Goal: Task Accomplishment & Management: Complete application form

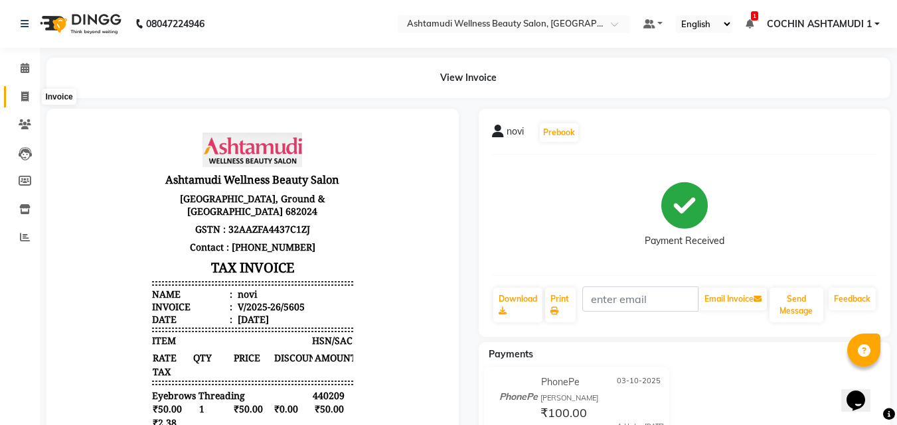
click at [28, 96] on icon at bounding box center [24, 97] width 7 height 10
select select "service"
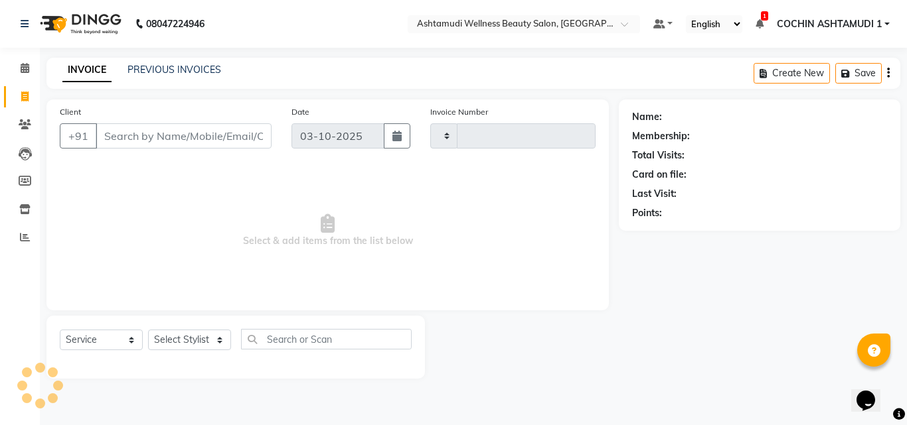
type input "5606"
select select "4632"
click at [183, 141] on input "Client" at bounding box center [184, 135] width 176 height 25
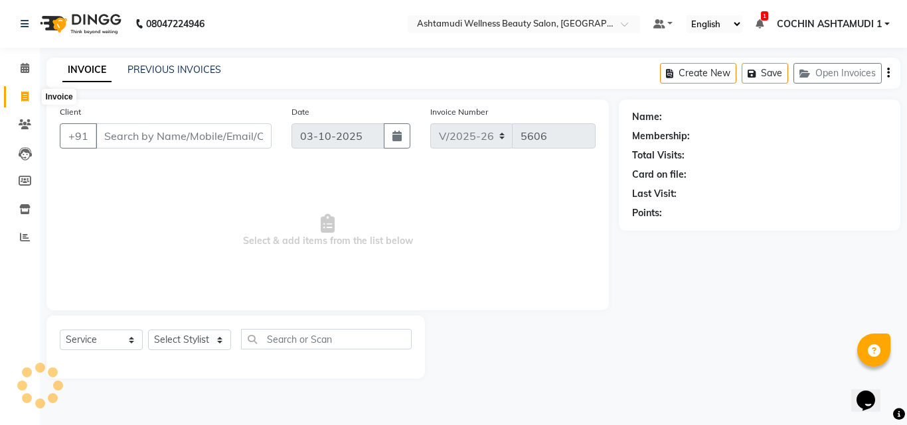
click at [29, 95] on span at bounding box center [24, 97] width 23 height 15
select select "4632"
select select "service"
click at [154, 139] on input "Client" at bounding box center [184, 135] width 176 height 25
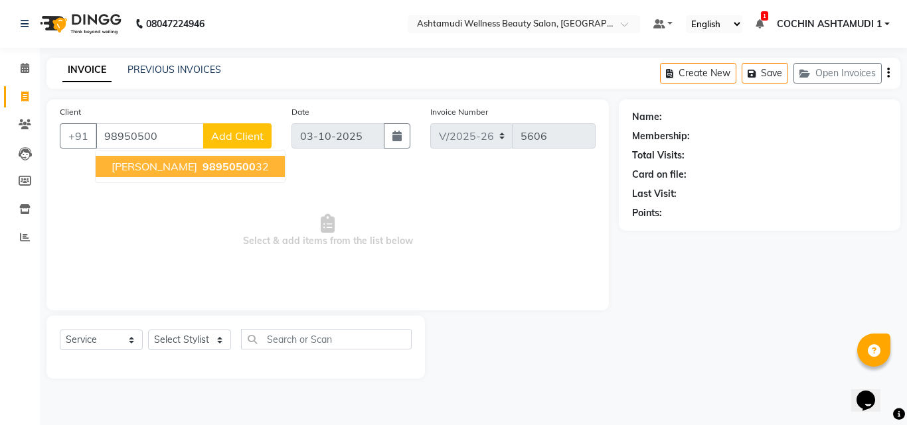
click at [202, 165] on span "98950500" at bounding box center [228, 166] width 53 height 13
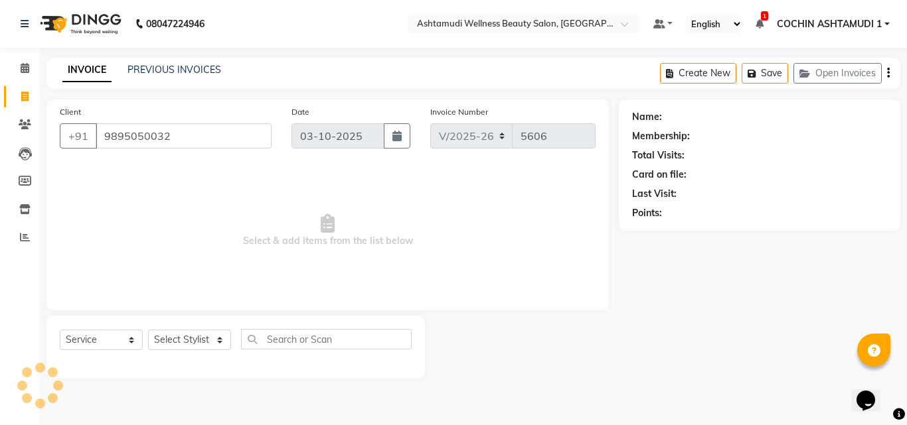
type input "9895050032"
select select "1: Object"
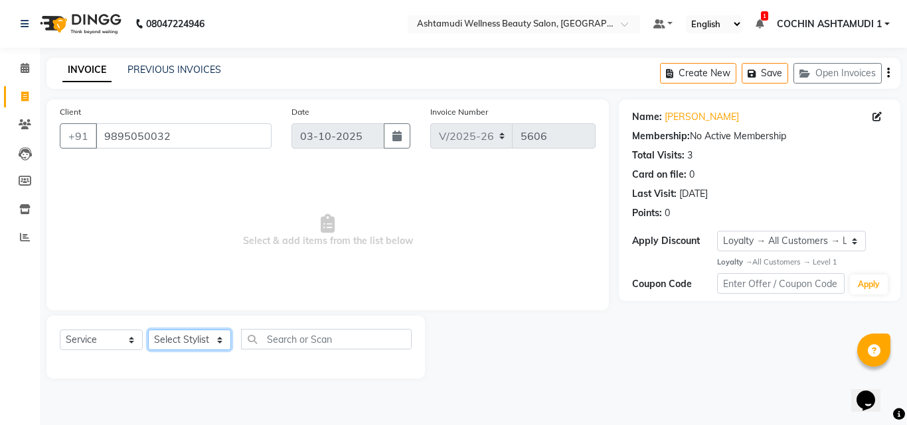
drag, startPoint x: 155, startPoint y: 344, endPoint x: 167, endPoint y: 332, distance: 16.4
click at [155, 344] on select "Select Stylist Aiswarya B Ankith(URAJ) BINU MANGAR COCHIN ASHTAMUDI Danish Fous…" at bounding box center [189, 340] width 83 height 21
select select "91339"
click at [148, 330] on select "Select Stylist Aiswarya B Ankith(URAJ) BINU MANGAR COCHIN ASHTAMUDI Danish Fous…" at bounding box center [189, 340] width 83 height 21
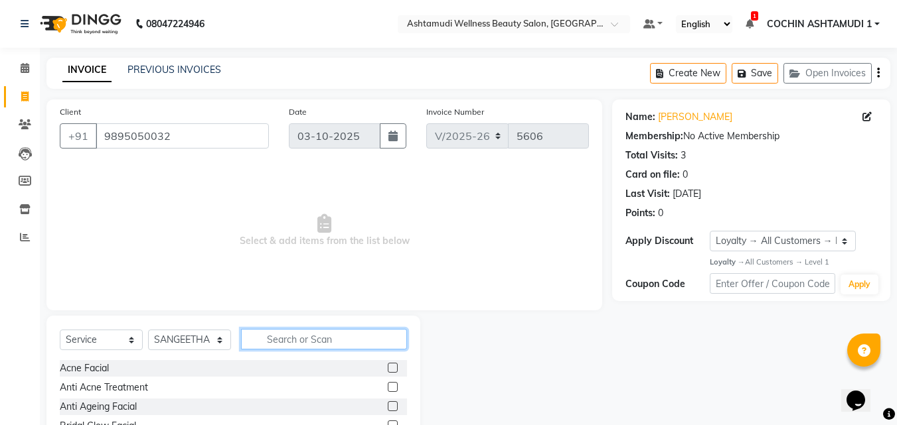
click at [278, 331] on input "text" at bounding box center [324, 339] width 166 height 21
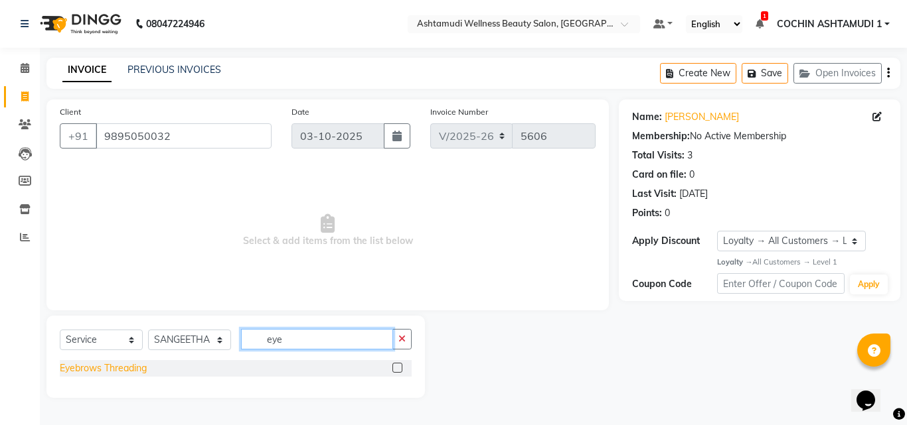
type input "eye"
click at [79, 369] on div "Eyebrows Threading" at bounding box center [103, 369] width 87 height 14
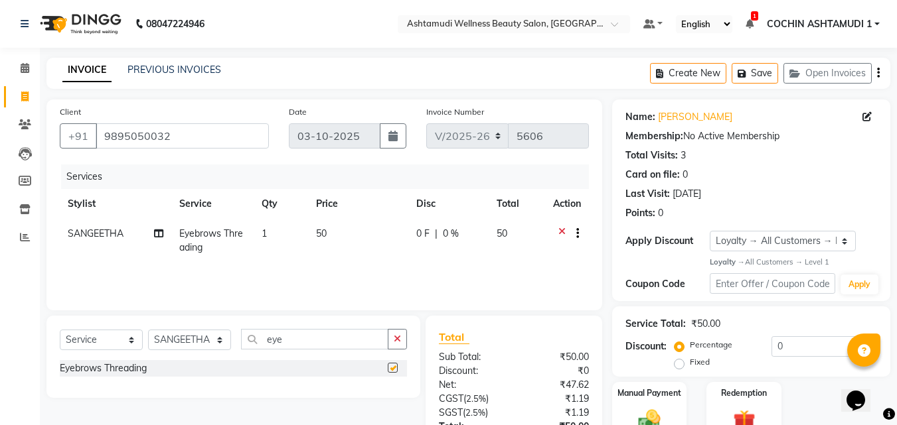
checkbox input "false"
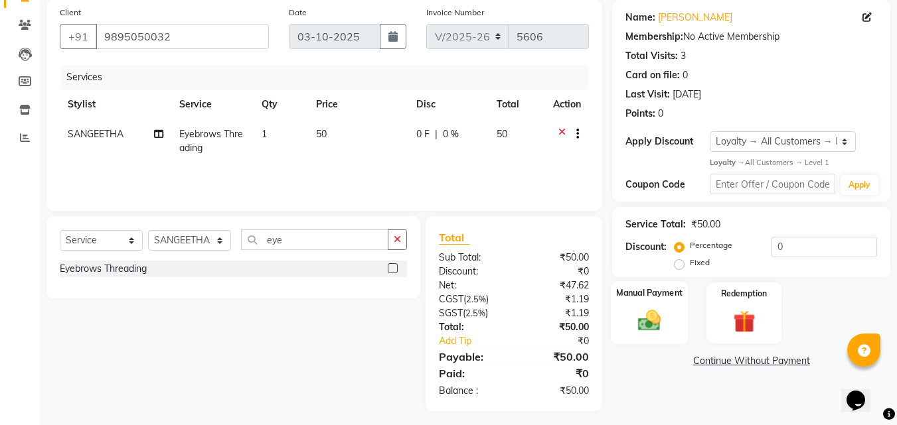
scroll to position [106, 0]
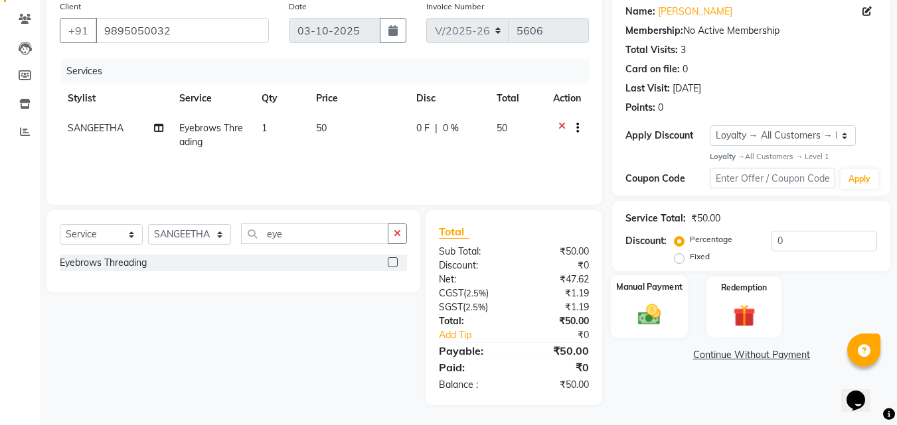
click at [652, 306] on img at bounding box center [649, 315] width 37 height 27
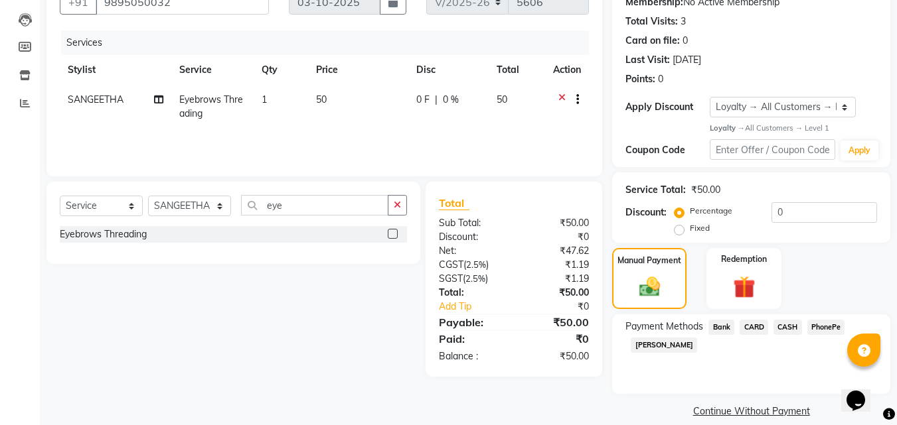
scroll to position [150, 0]
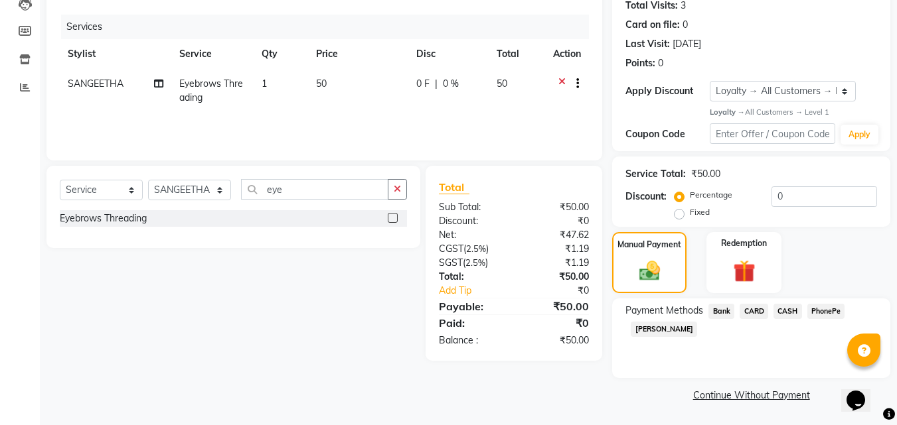
click at [819, 313] on span "PhonePe" at bounding box center [826, 311] width 38 height 15
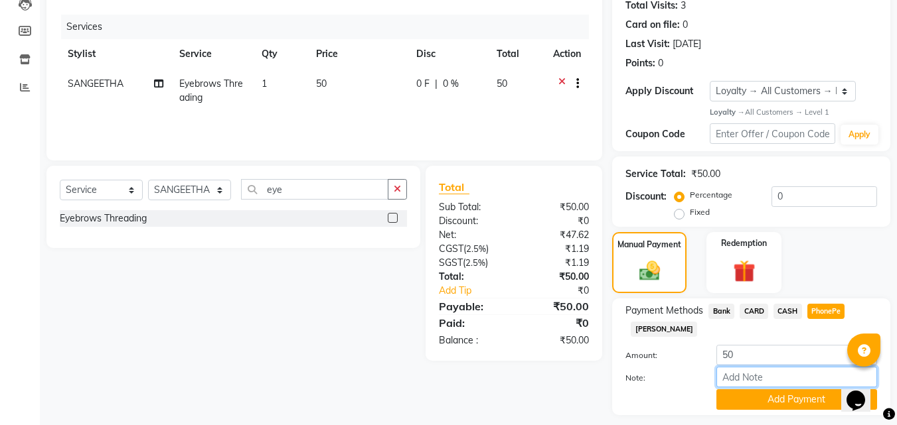
click at [758, 375] on input "Note:" at bounding box center [796, 377] width 161 height 21
type input "RAGHI"
click at [743, 401] on button "Add Payment" at bounding box center [796, 400] width 161 height 21
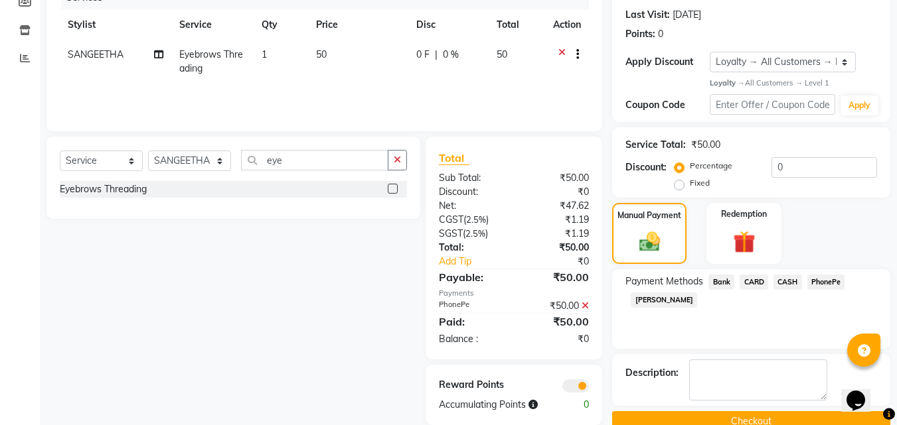
scroll to position [206, 0]
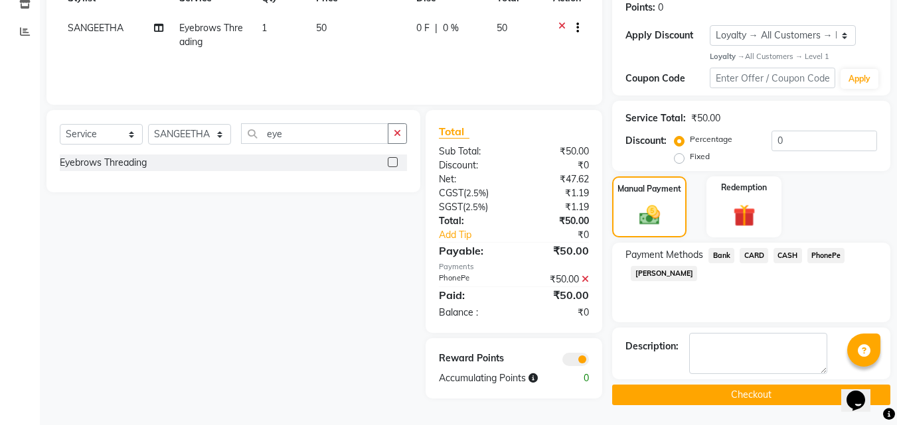
click at [684, 390] on button "Checkout" at bounding box center [751, 395] width 278 height 21
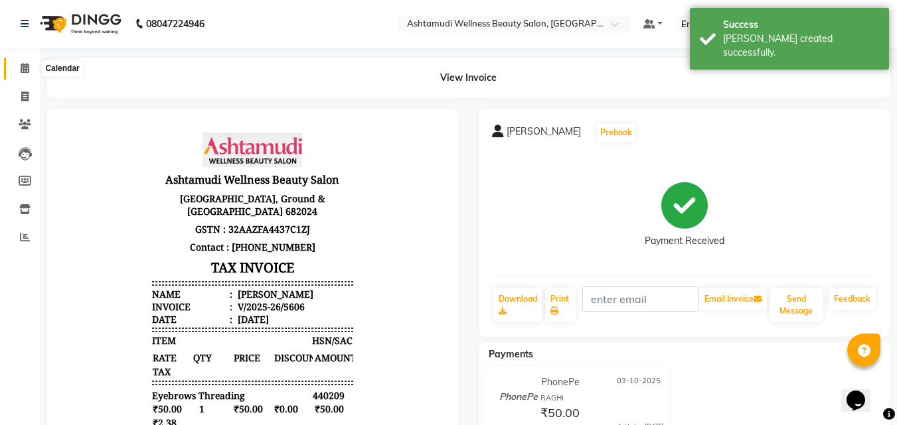
click at [25, 64] on icon at bounding box center [25, 68] width 9 height 10
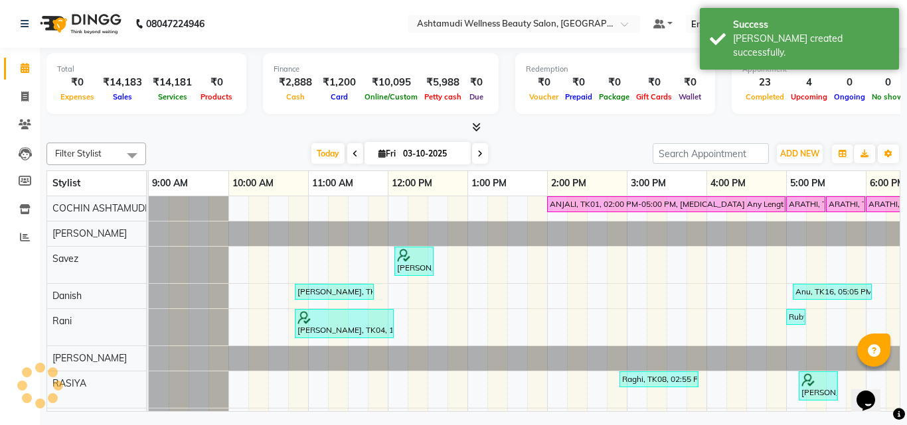
scroll to position [0, 205]
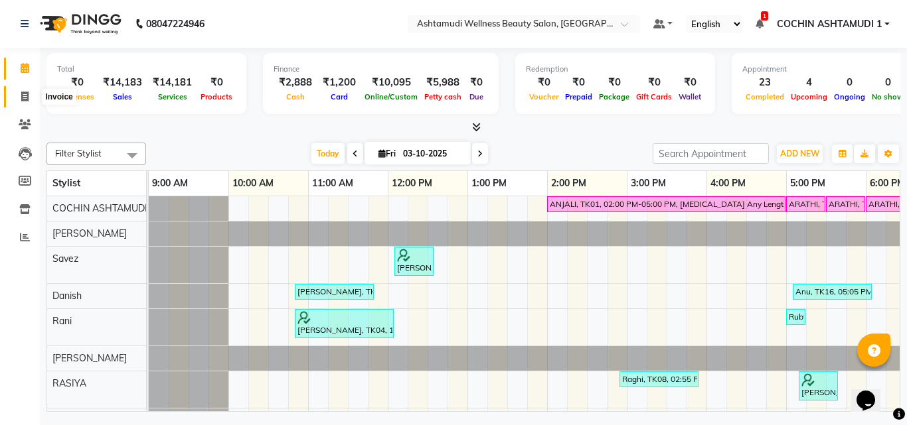
click at [26, 94] on icon at bounding box center [24, 97] width 7 height 10
select select "service"
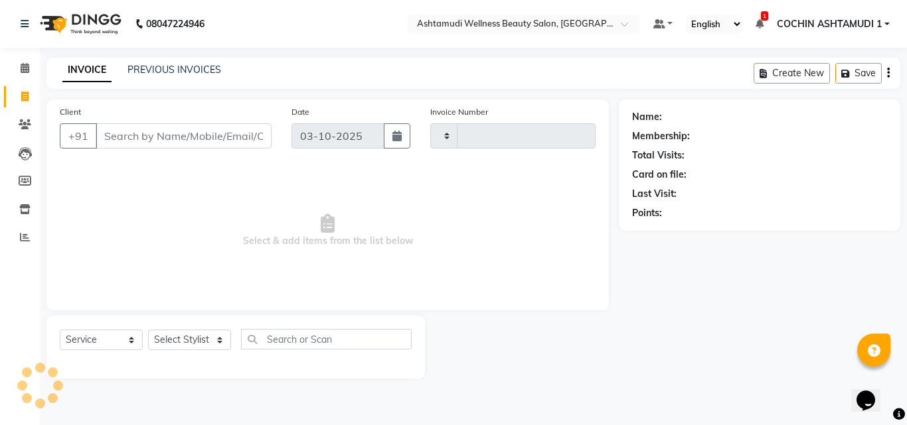
type input "5607"
select select "4632"
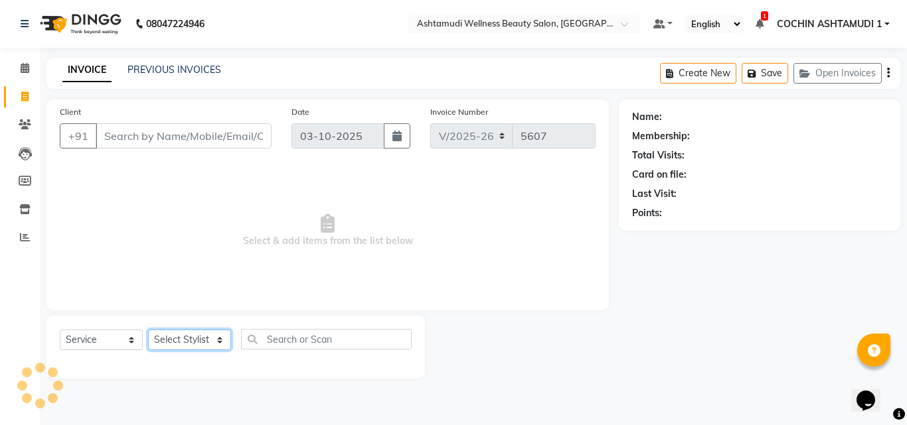
click at [187, 344] on select "Select Stylist" at bounding box center [189, 340] width 83 height 21
select select "88283"
click at [148, 330] on select "Select Stylist [PERSON_NAME](URAJ) [PERSON_NAME] COCHIN ASHTAMUDI Danish Fousiy…" at bounding box center [189, 340] width 83 height 21
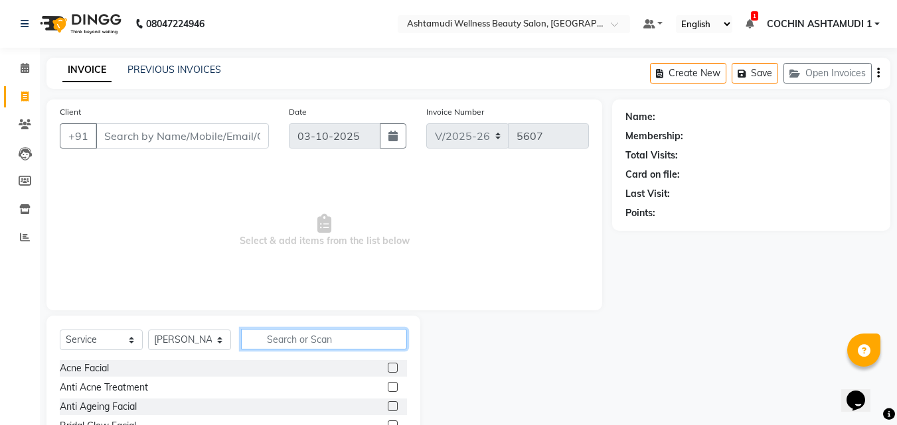
click at [288, 338] on input "text" at bounding box center [324, 339] width 166 height 21
type input "t"
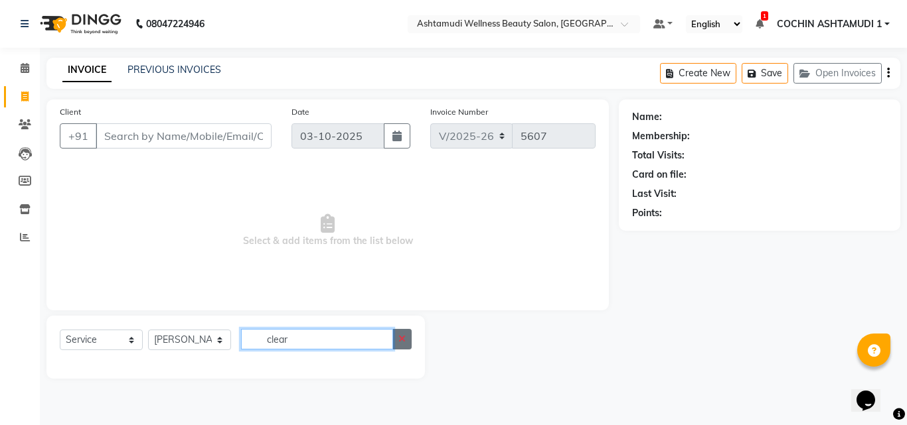
type input "clear"
click at [404, 340] on icon "button" at bounding box center [401, 339] width 7 height 9
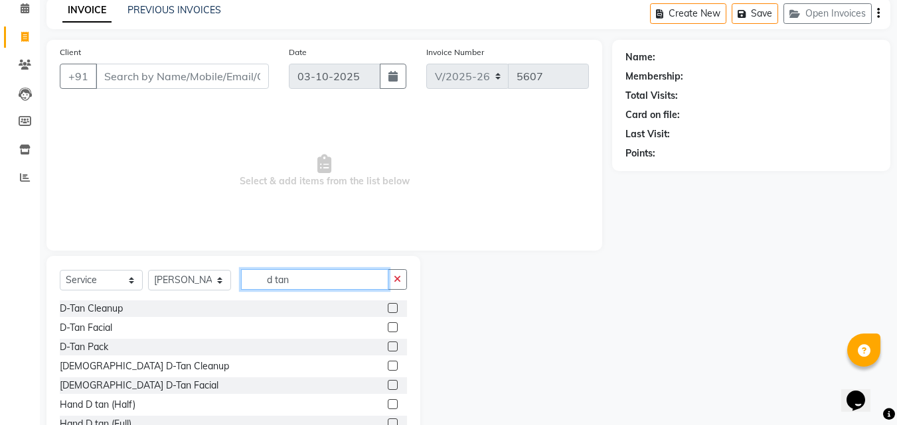
scroll to position [106, 0]
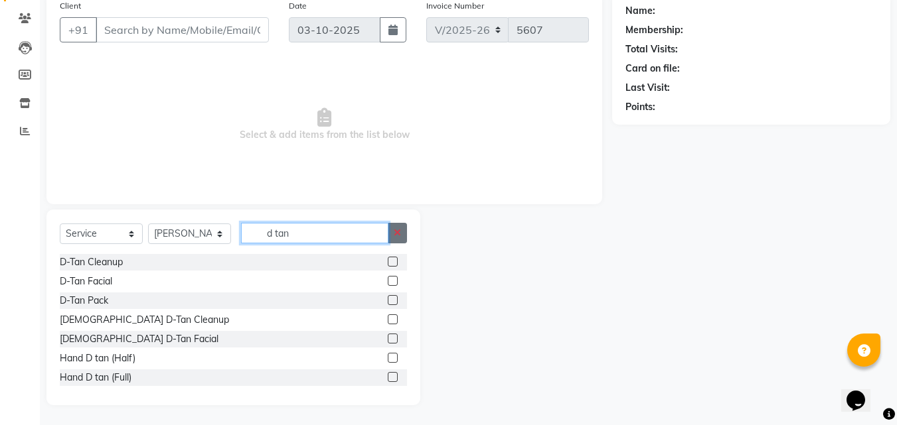
type input "d tan"
click at [398, 229] on icon "button" at bounding box center [397, 232] width 7 height 9
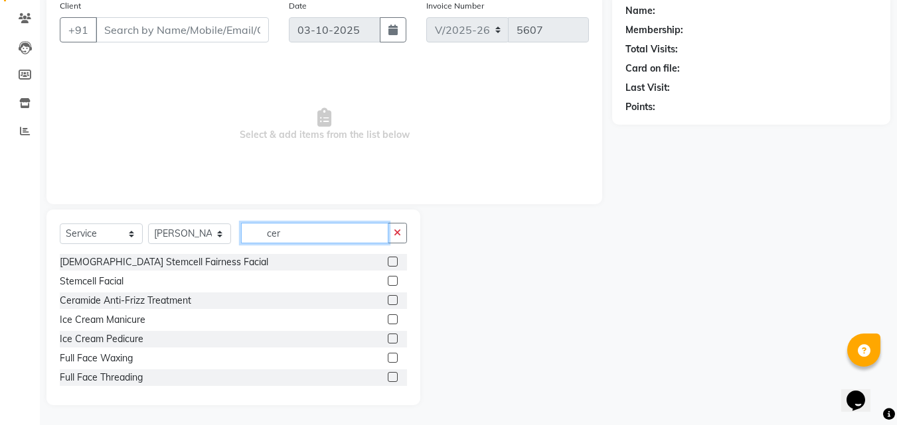
scroll to position [0, 0]
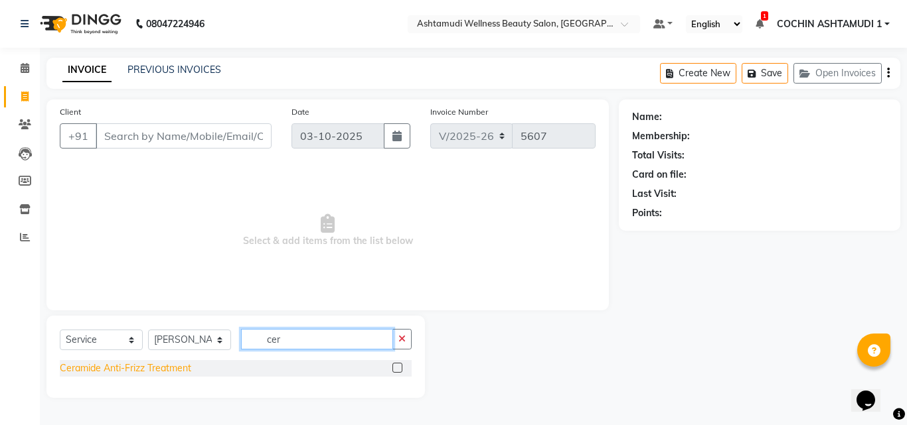
type input "cer"
click at [137, 374] on div "Ceramide Anti-Frizz Treatment" at bounding box center [125, 369] width 131 height 14
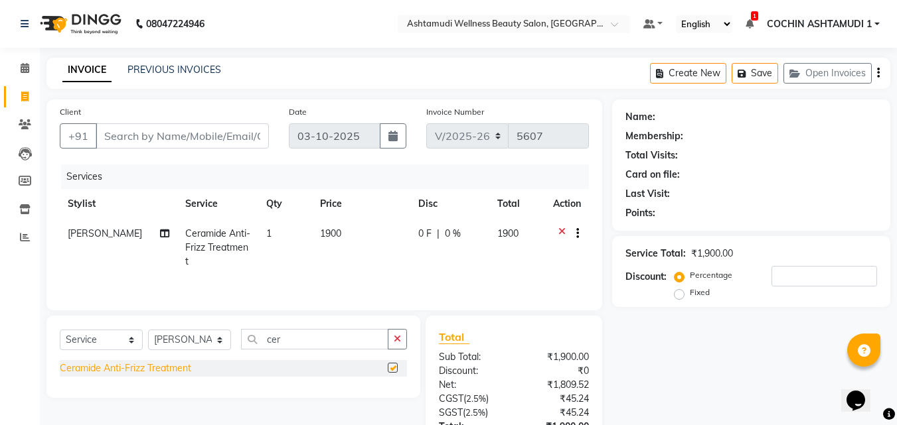
checkbox input "false"
click at [400, 337] on icon "button" at bounding box center [397, 339] width 7 height 9
type input "fringes"
click at [69, 366] on div "Fringes" at bounding box center [75, 369] width 31 height 14
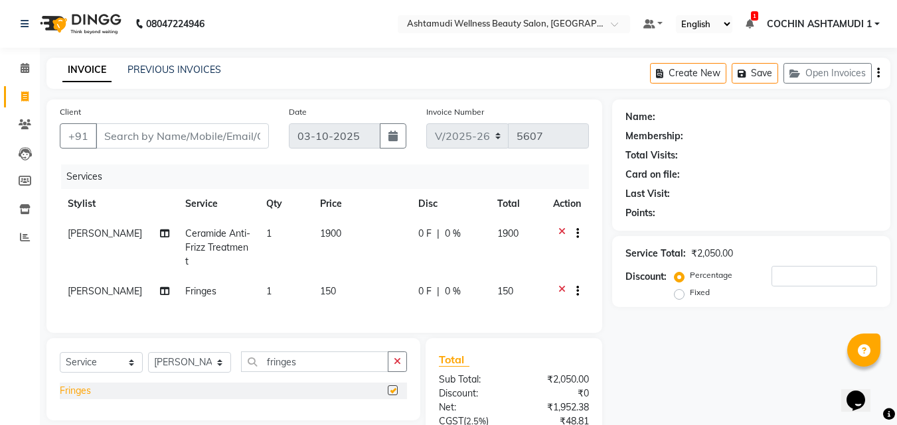
checkbox input "false"
click at [187, 140] on input "Client" at bounding box center [182, 135] width 173 height 25
type input "7"
type input "0"
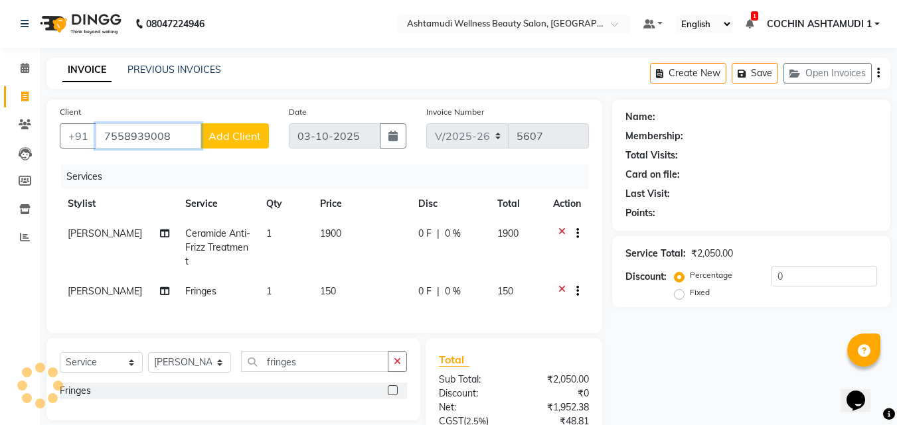
type input "7558939008"
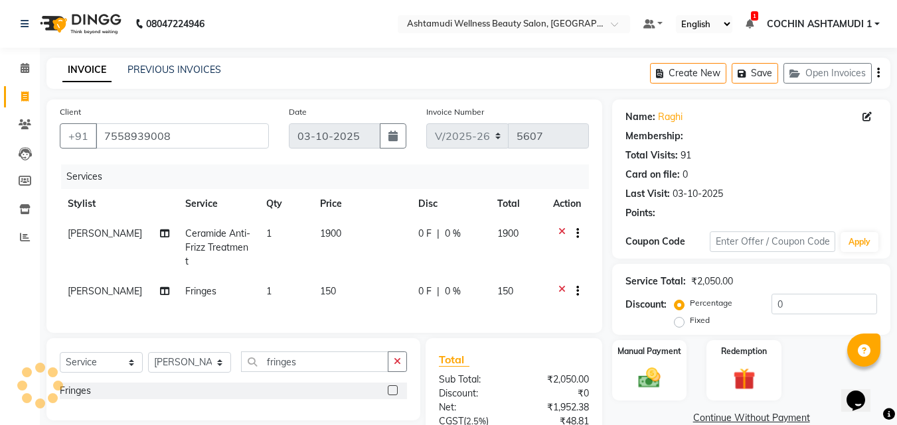
select select "1: Object"
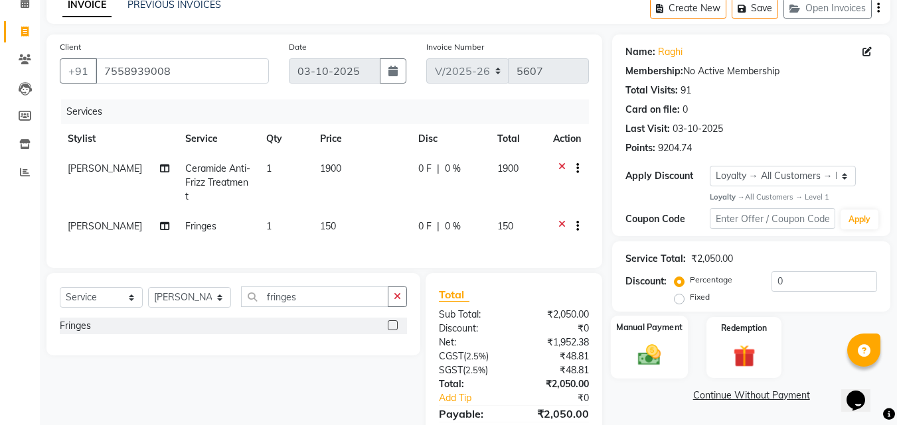
scroll to position [124, 0]
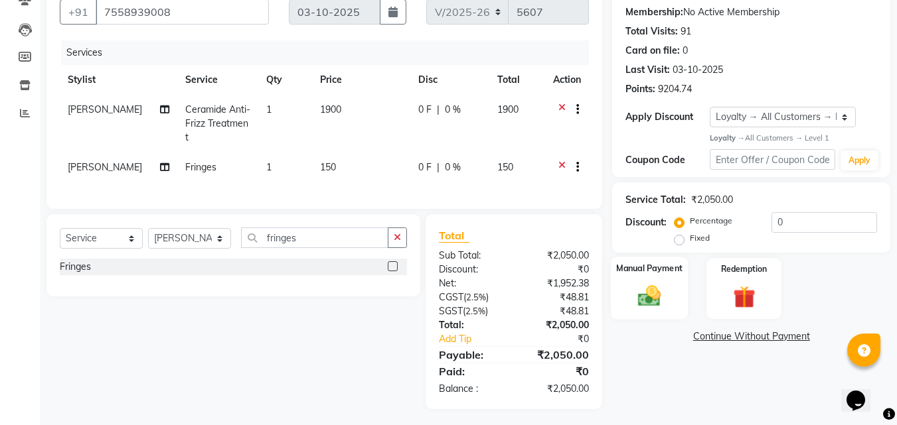
click at [650, 301] on img at bounding box center [649, 296] width 37 height 27
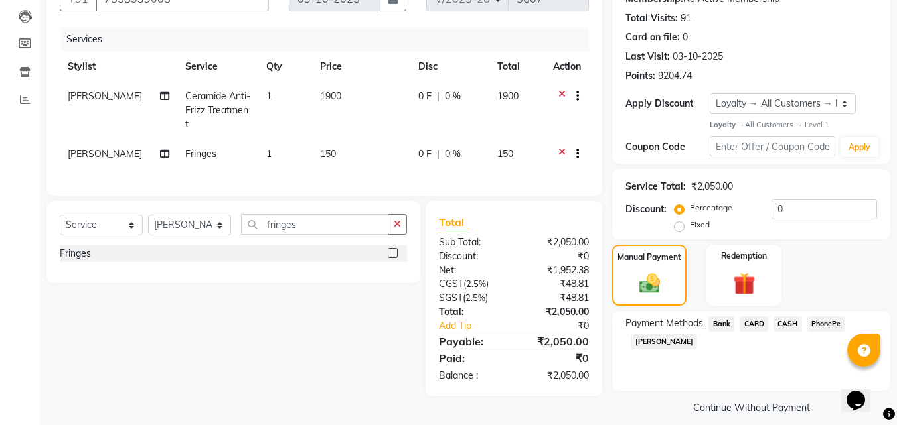
scroll to position [150, 0]
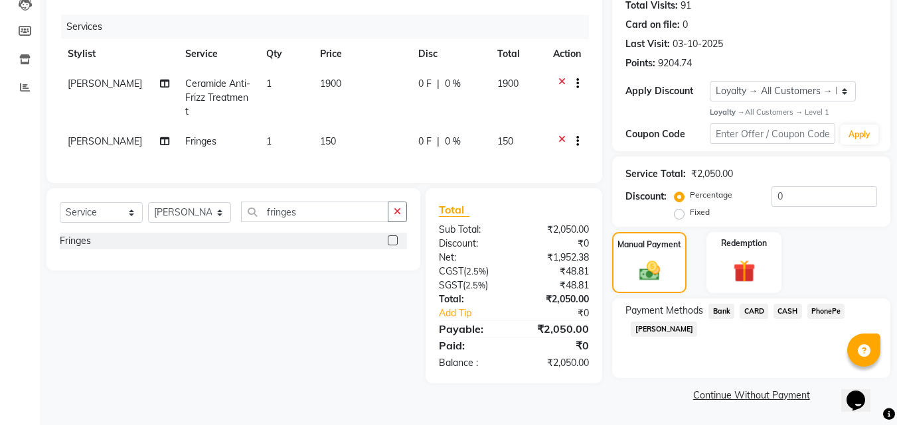
click at [821, 306] on span "PhonePe" at bounding box center [826, 311] width 38 height 15
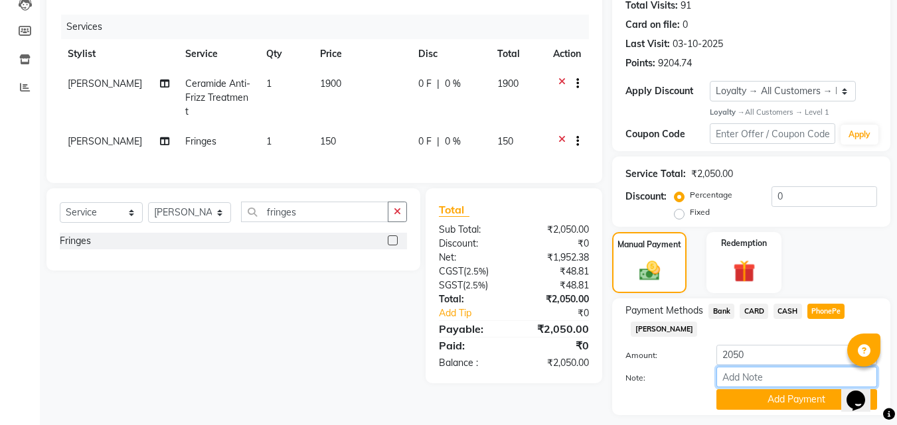
click at [761, 373] on input "Note:" at bounding box center [796, 377] width 161 height 21
type input "RAGHI"
click at [749, 398] on button "Add Payment" at bounding box center [796, 400] width 161 height 21
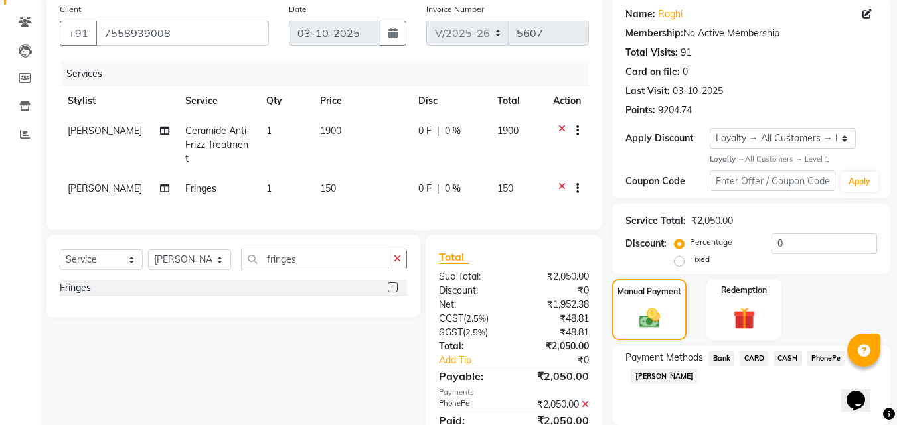
scroll to position [33, 0]
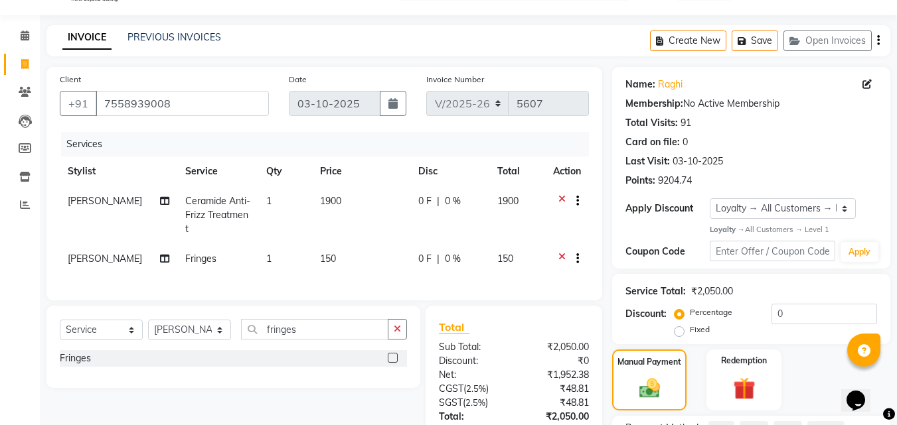
click at [560, 197] on icon at bounding box center [561, 202] width 7 height 17
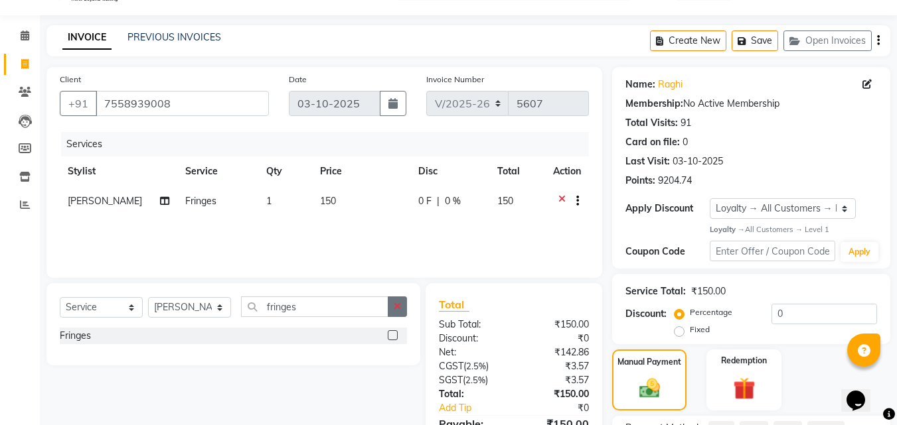
click at [396, 300] on button "button" at bounding box center [397, 307] width 19 height 21
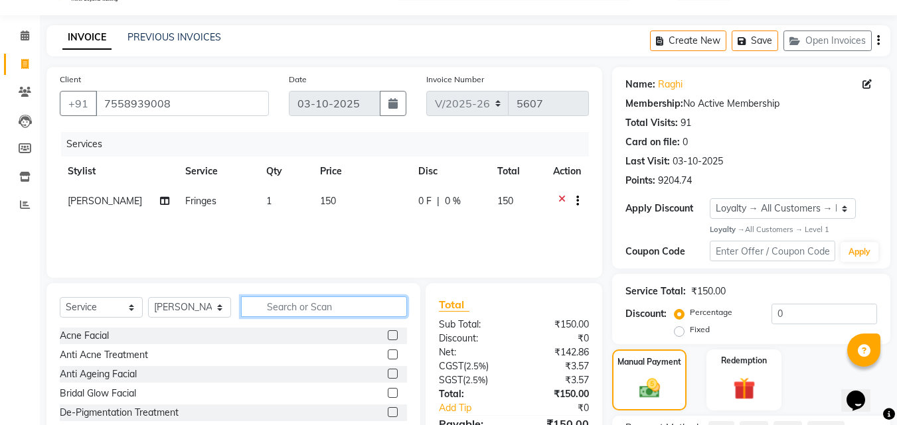
type input "t"
type input "d tan"
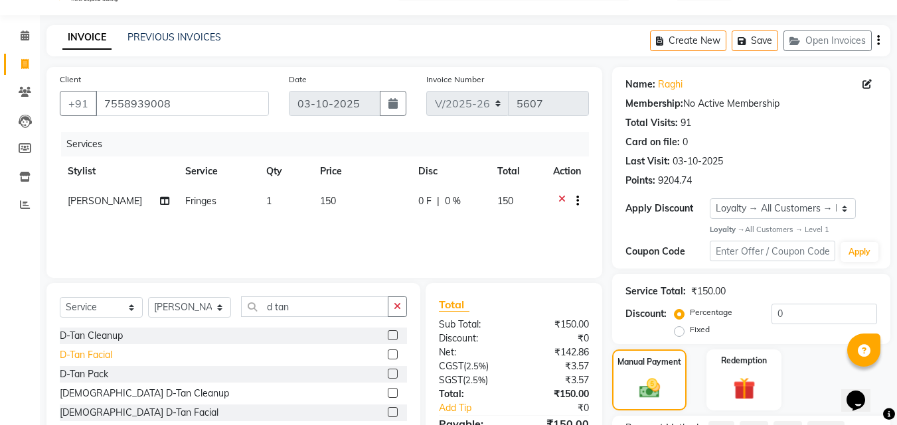
click at [106, 354] on div "D-Tan Facial" at bounding box center [86, 355] width 52 height 14
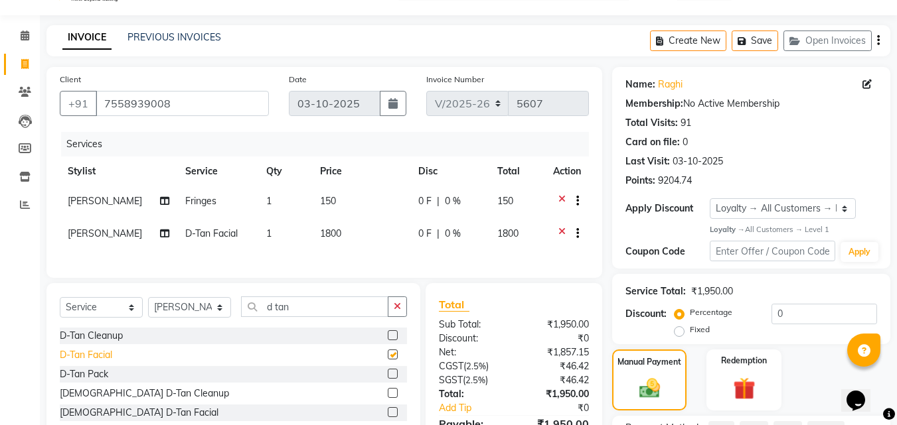
checkbox input "false"
click at [561, 196] on icon at bounding box center [561, 202] width 7 height 17
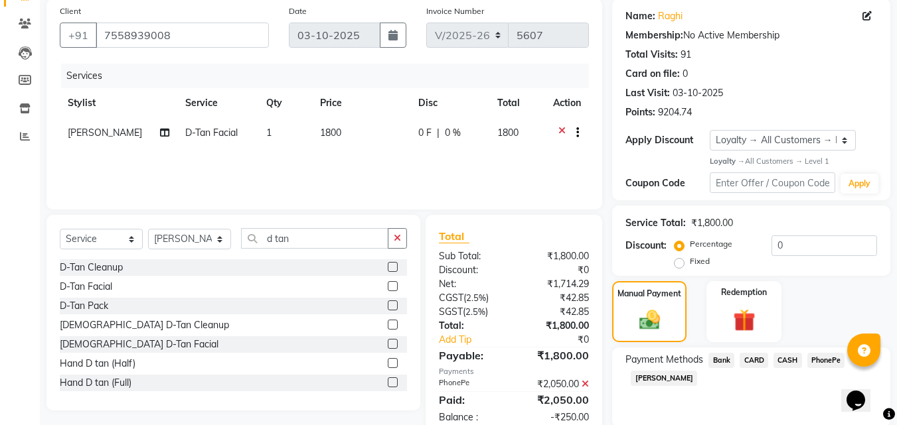
scroll to position [224, 0]
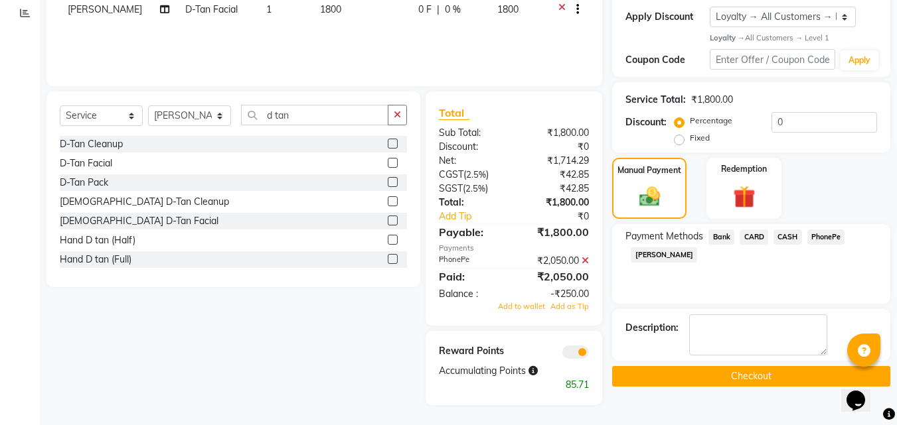
click at [583, 258] on icon at bounding box center [584, 260] width 7 height 9
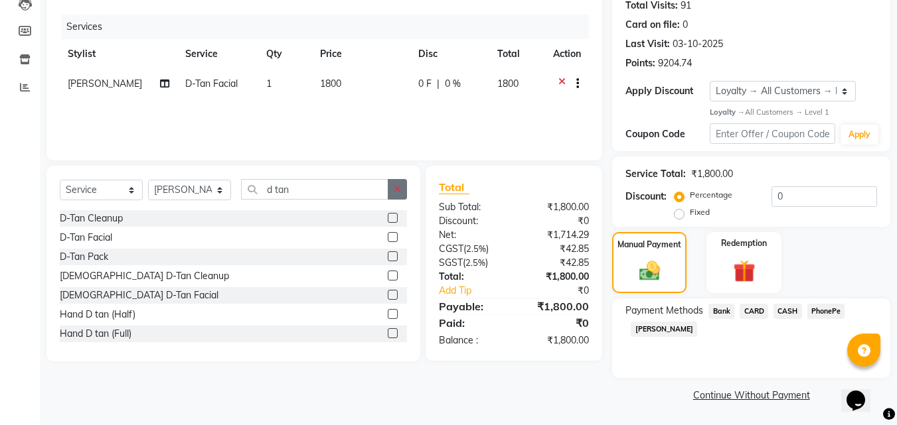
click at [400, 190] on icon "button" at bounding box center [397, 189] width 7 height 9
type input "d tan"
click at [107, 257] on div "D-Tan Pack" at bounding box center [84, 257] width 48 height 14
checkbox input "false"
click at [561, 113] on icon at bounding box center [561, 118] width 7 height 17
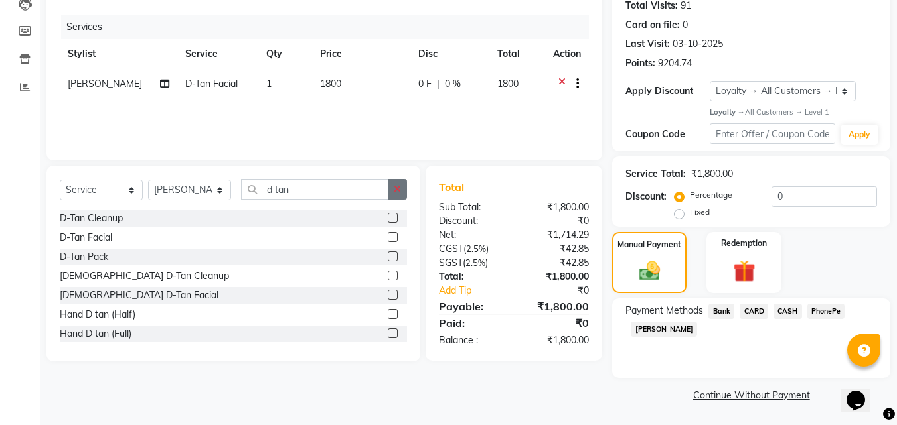
click at [398, 189] on icon "button" at bounding box center [397, 189] width 7 height 9
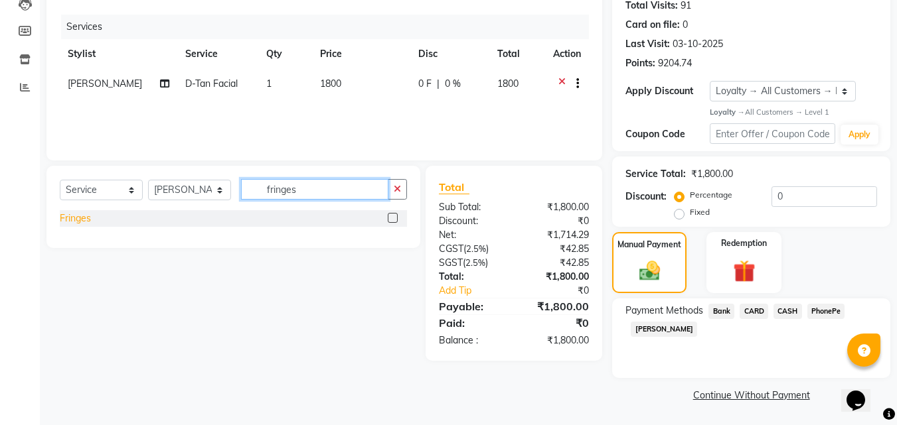
type input "fringes"
click at [76, 219] on div "Fringes" at bounding box center [75, 219] width 31 height 14
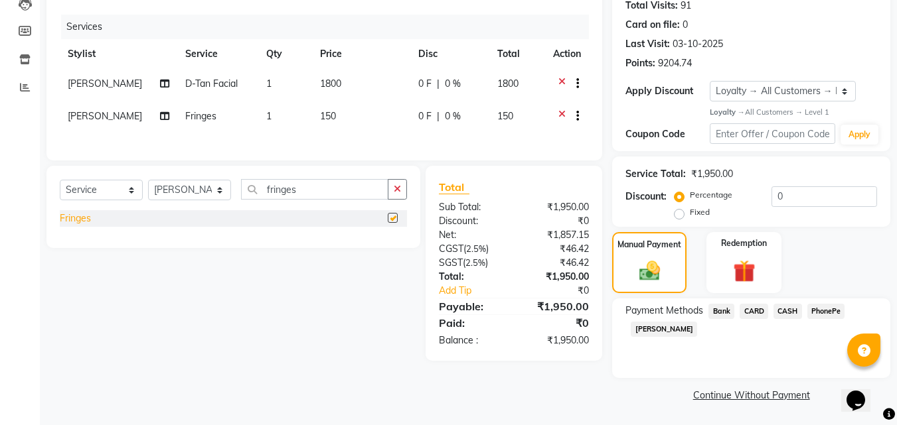
checkbox input "false"
click at [396, 192] on icon "button" at bounding box center [397, 189] width 7 height 9
type input "eye"
click at [121, 222] on div "Eyebrows Threading" at bounding box center [103, 219] width 87 height 14
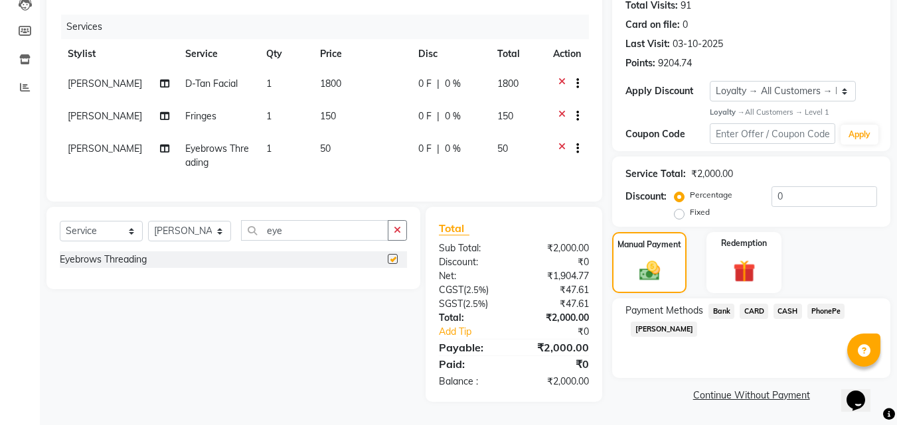
checkbox input "false"
click at [395, 235] on icon "button" at bounding box center [397, 230] width 7 height 9
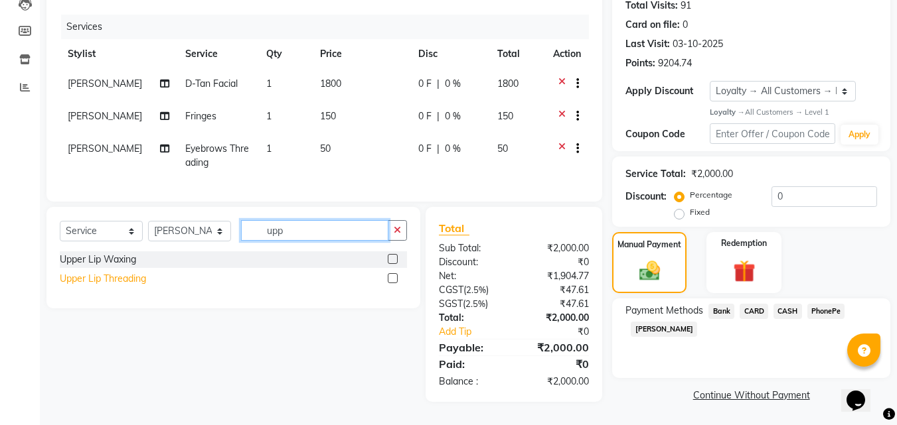
type input "upp"
click at [101, 285] on div "Upper Lip Threading" at bounding box center [103, 279] width 86 height 14
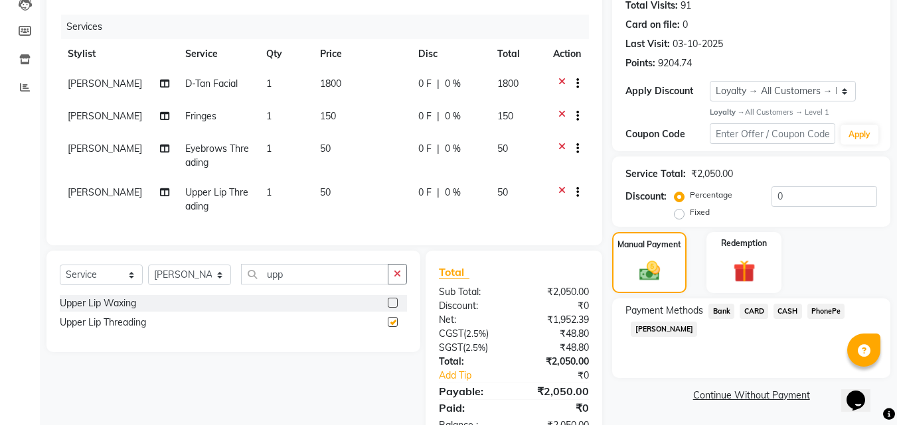
checkbox input "false"
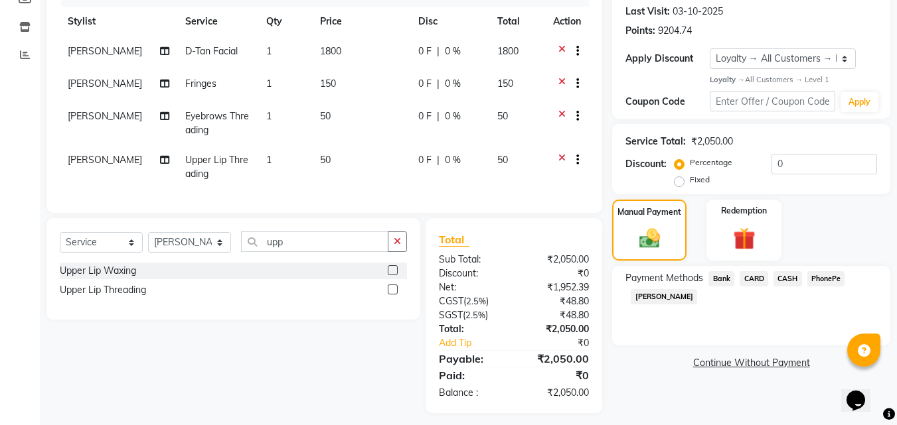
scroll to position [200, 0]
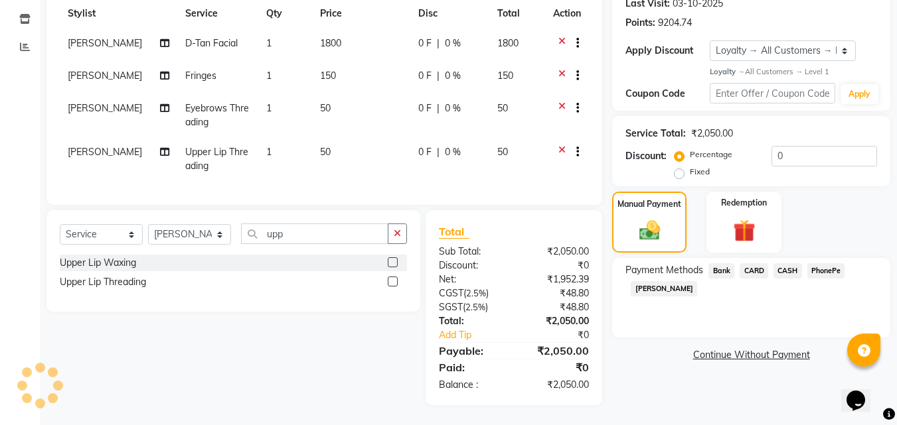
click at [839, 264] on span "PhonePe" at bounding box center [826, 271] width 38 height 15
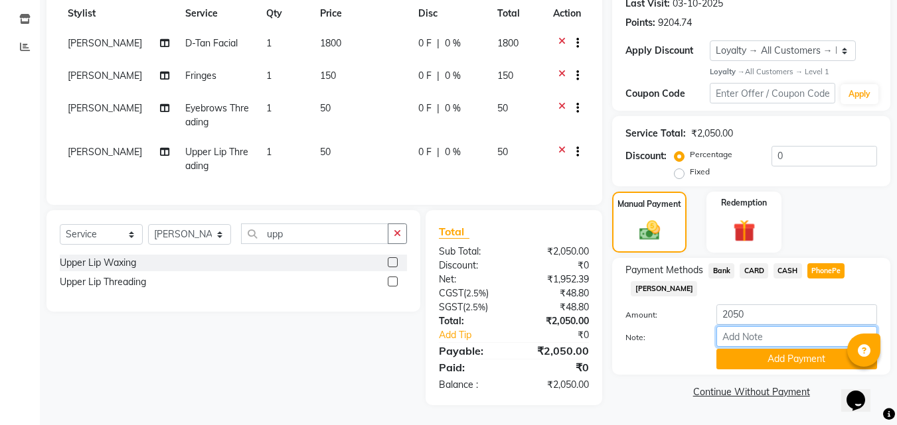
drag, startPoint x: 763, startPoint y: 326, endPoint x: 786, endPoint y: 319, distance: 23.5
click at [763, 327] on input "Note:" at bounding box center [796, 337] width 161 height 21
type input "RAGHI"
click at [790, 349] on button "Add Payment" at bounding box center [796, 359] width 161 height 21
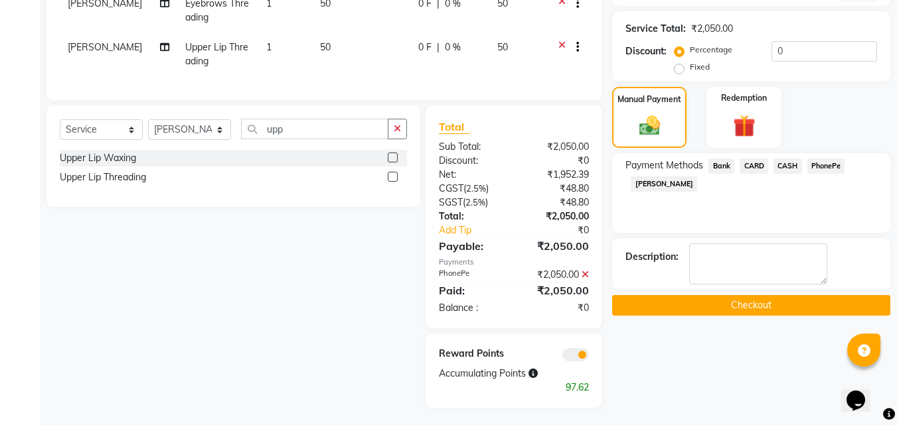
scroll to position [308, 0]
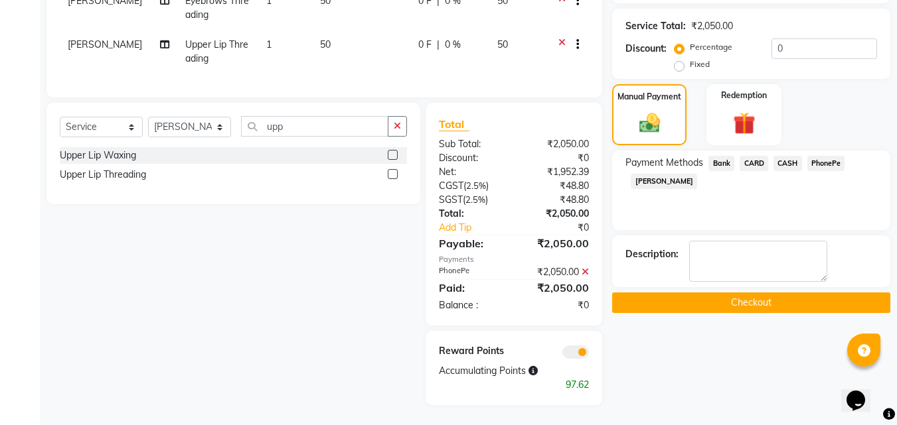
click at [625, 293] on button "Checkout" at bounding box center [751, 303] width 278 height 21
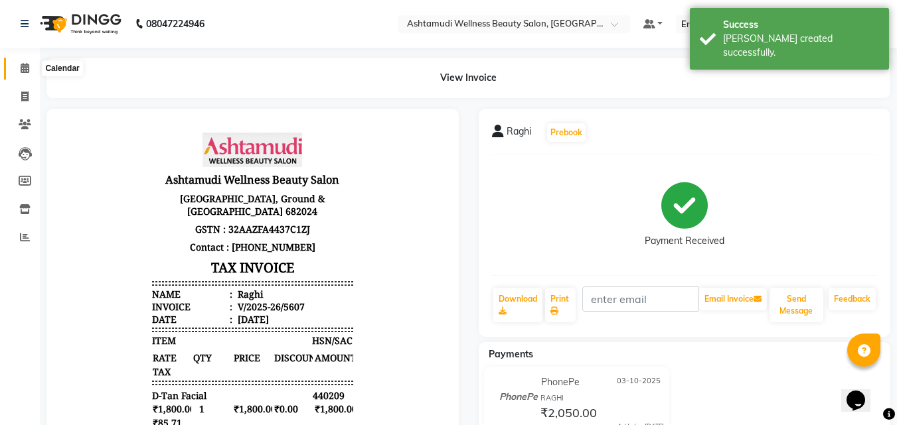
click at [28, 64] on icon at bounding box center [25, 68] width 9 height 10
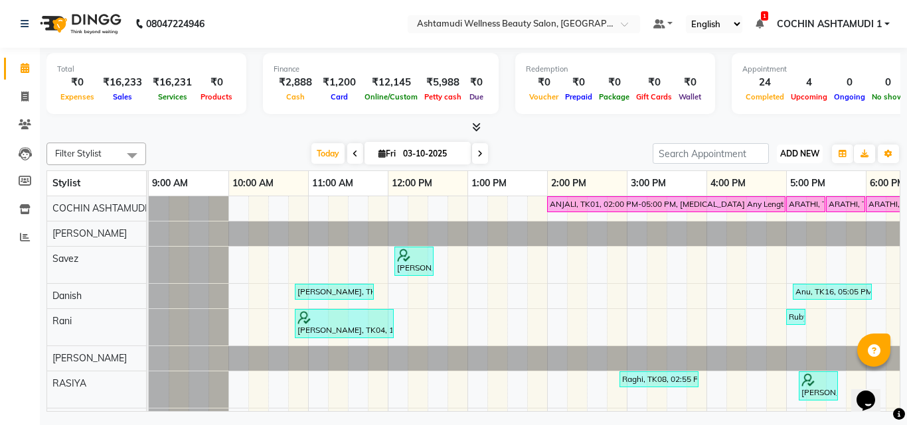
click at [801, 153] on span "ADD NEW" at bounding box center [799, 154] width 39 height 10
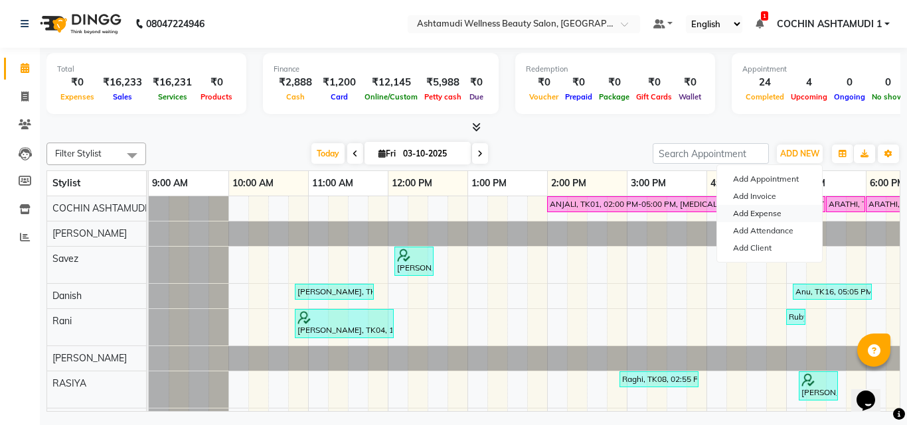
click at [759, 213] on link "Add Expense" at bounding box center [769, 213] width 105 height 17
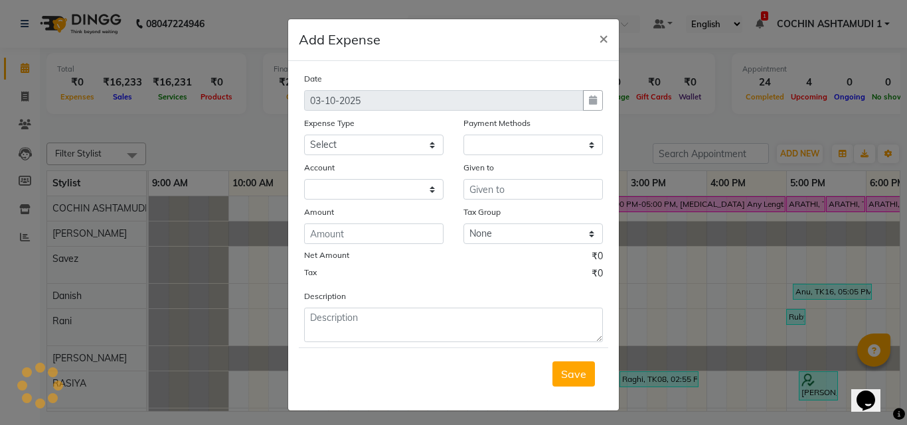
select select "1"
select select "3463"
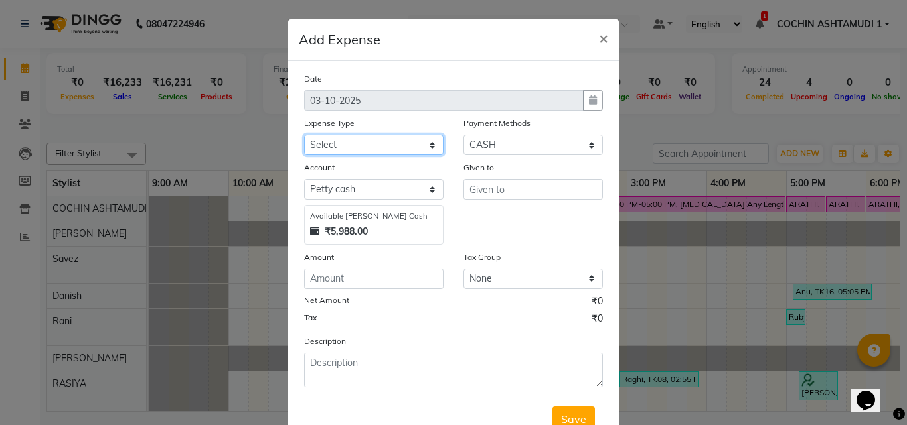
drag, startPoint x: 358, startPoint y: 149, endPoint x: 352, endPoint y: 155, distance: 7.5
click at [358, 149] on select "Select ACCOMODATION EXPENSES ADVERTISEMENT SALES PROMOTIONAL EXPENSES Bonus BRI…" at bounding box center [373, 145] width 139 height 21
select select "6175"
click at [373, 148] on select "Select ACCOMODATION EXPENSES ADVERTISEMENT SALES PROMOTIONAL EXPENSES Bonus BRI…" at bounding box center [373, 145] width 139 height 21
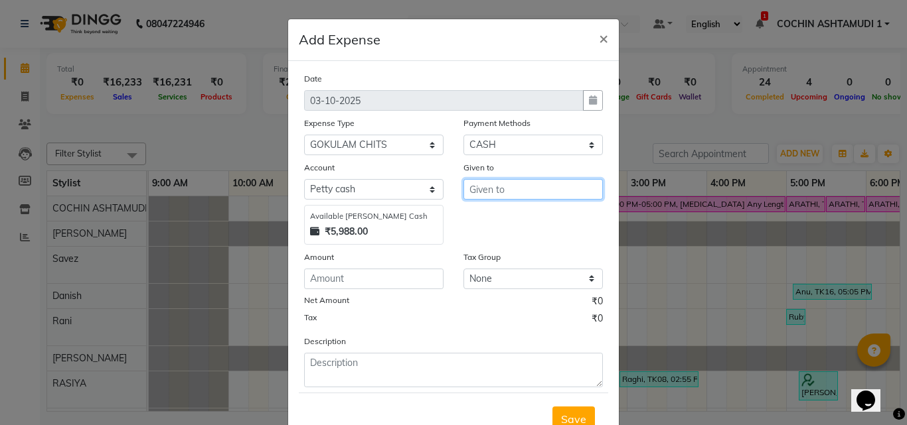
click at [503, 196] on input "text" at bounding box center [532, 189] width 139 height 21
click at [498, 192] on input "gokulkam" at bounding box center [532, 189] width 139 height 21
click at [489, 187] on input "gokulkam" at bounding box center [532, 189] width 139 height 21
click at [493, 189] on input "gokulkam" at bounding box center [532, 189] width 139 height 21
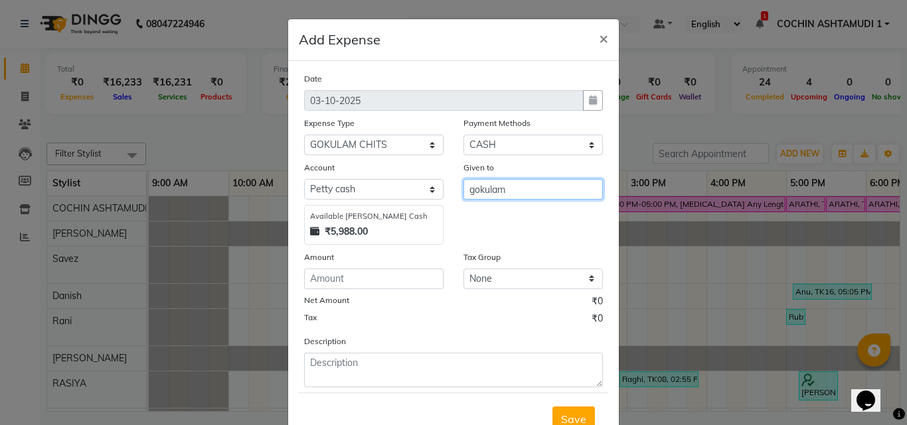
click at [494, 187] on input "gokulam" at bounding box center [532, 189] width 139 height 21
type input "gokulam"
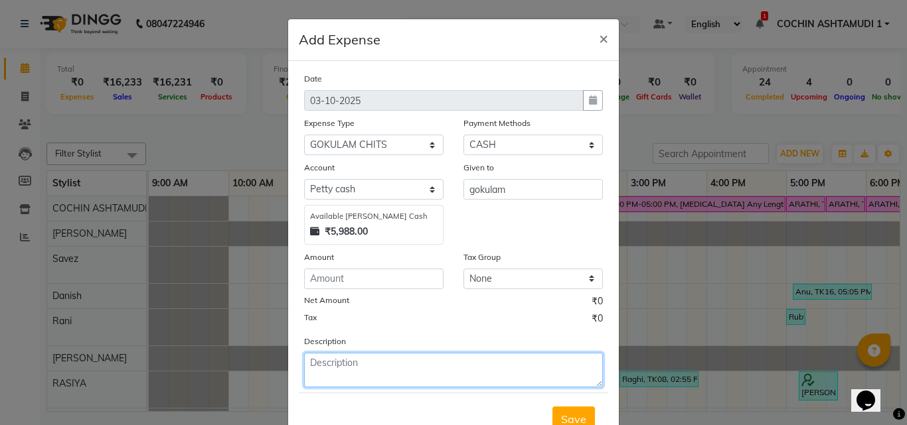
click at [368, 366] on textarea at bounding box center [453, 370] width 299 height 35
paste textarea "gokulam"
type textarea "gokulam"
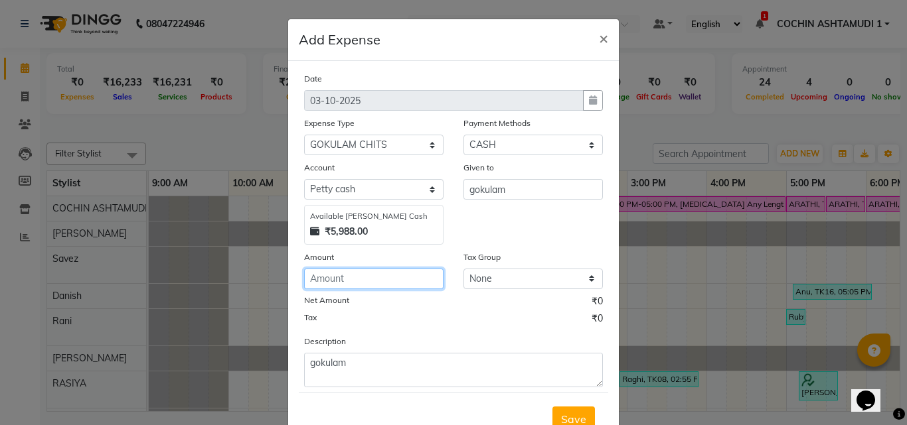
click at [347, 279] on input "number" at bounding box center [373, 279] width 139 height 21
type input "1000"
click at [566, 413] on span "Save" at bounding box center [573, 419] width 25 height 13
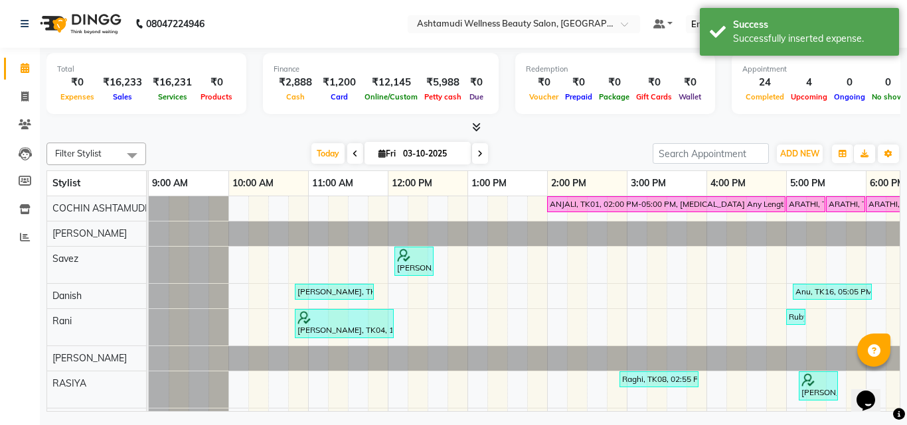
click at [796, 143] on div "ADD NEW Toggle Dropdown Add Appointment Add Invoice Add Expense Add Attendance …" at bounding box center [799, 153] width 48 height 21
click at [794, 153] on span "ADD NEW" at bounding box center [799, 154] width 39 height 10
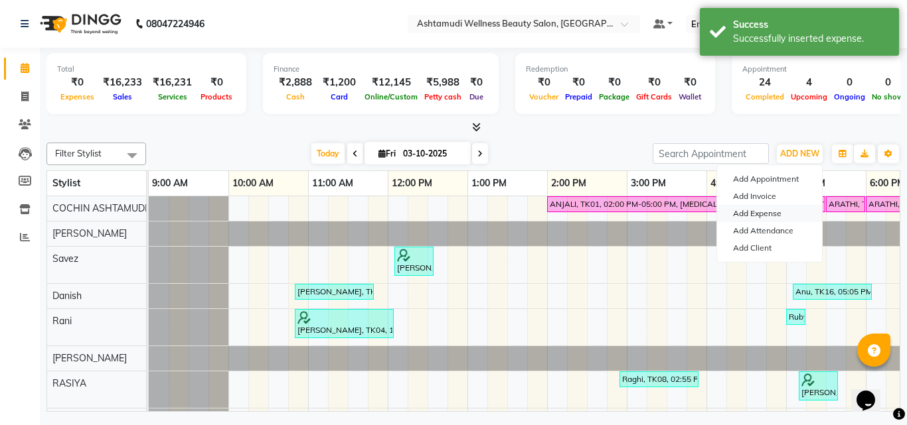
click at [777, 212] on link "Add Expense" at bounding box center [769, 213] width 105 height 17
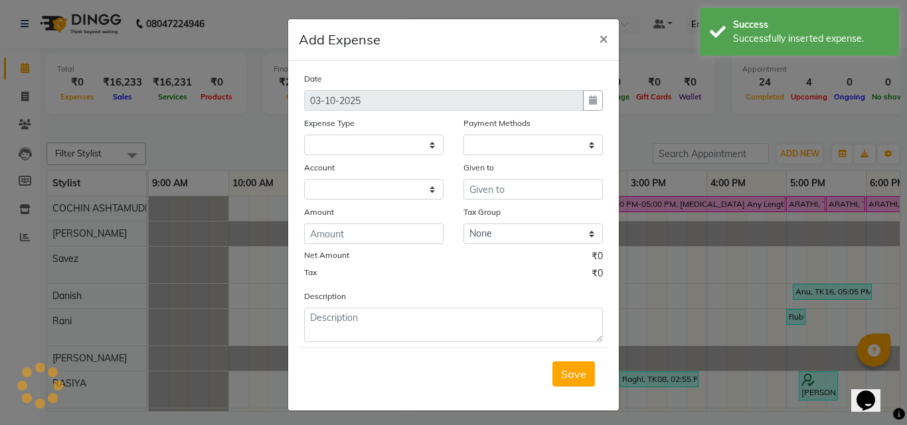
select select
select select "1"
select select "3463"
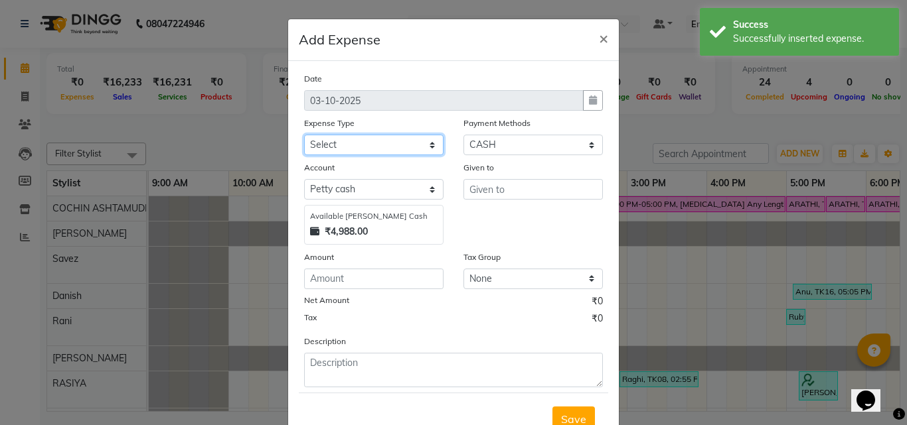
click at [340, 136] on select "Select ACCOMODATION EXPENSES ADVERTISEMENT SALES PROMOTIONAL EXPENSES Bonus BRI…" at bounding box center [373, 145] width 139 height 21
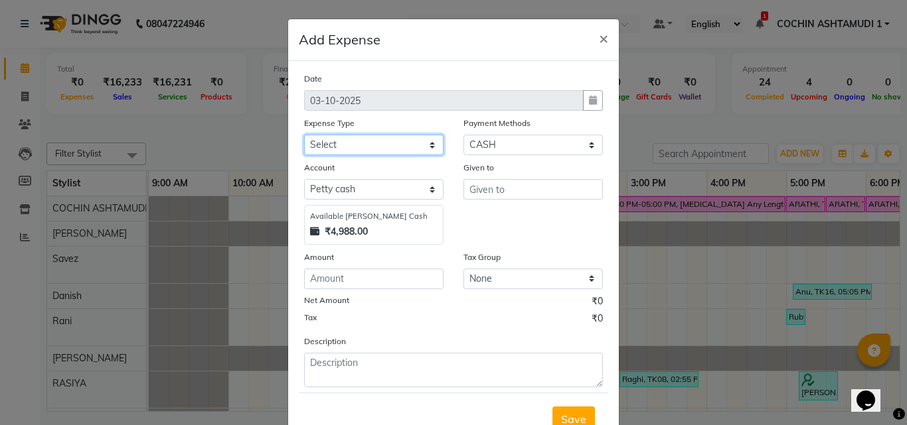
select select "6226"
click at [304, 135] on select "Select ACCOMODATION EXPENSES ADVERTISEMENT SALES PROMOTIONAL EXPENSES Bonus BRI…" at bounding box center [373, 145] width 139 height 21
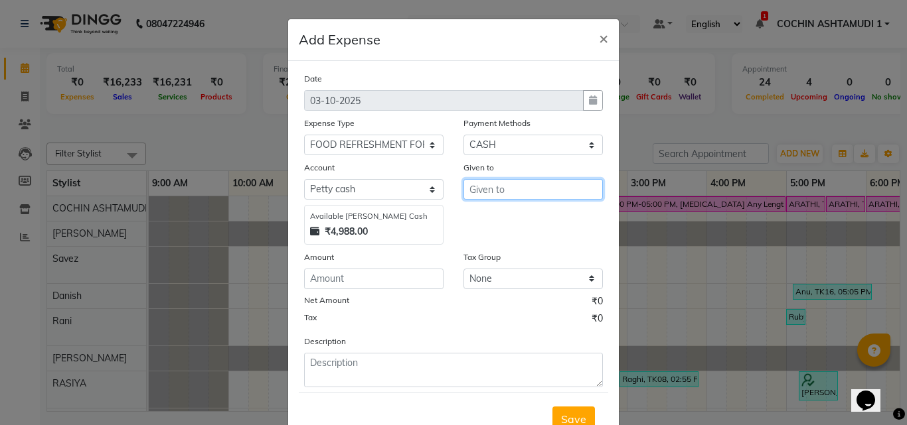
click at [514, 188] on input "text" at bounding box center [532, 189] width 139 height 21
type input "viji"
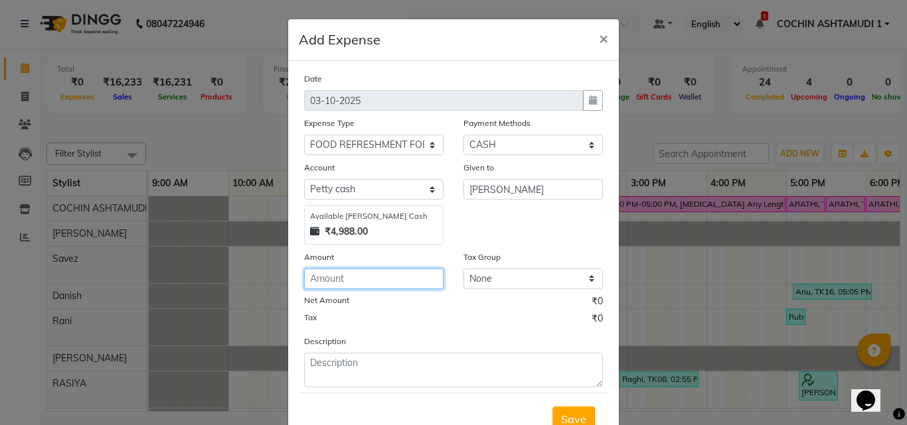
click at [364, 281] on input "number" at bounding box center [373, 279] width 139 height 21
type input "112"
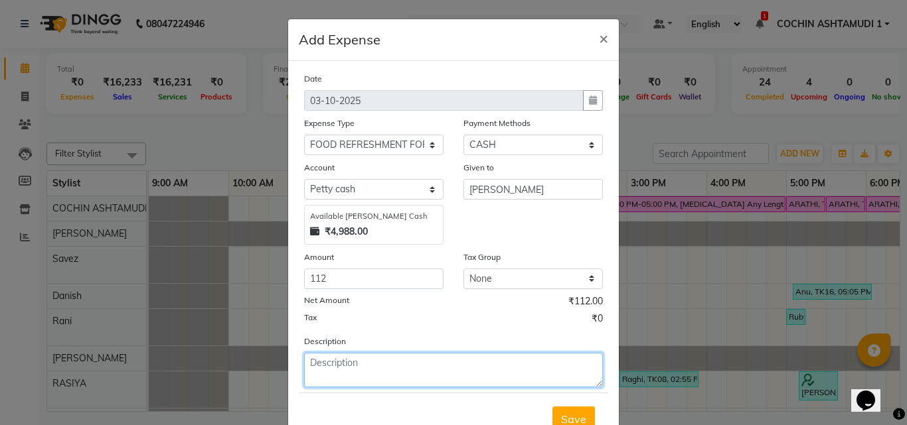
click at [350, 380] on textarea at bounding box center [453, 370] width 299 height 35
type textarea "milk"
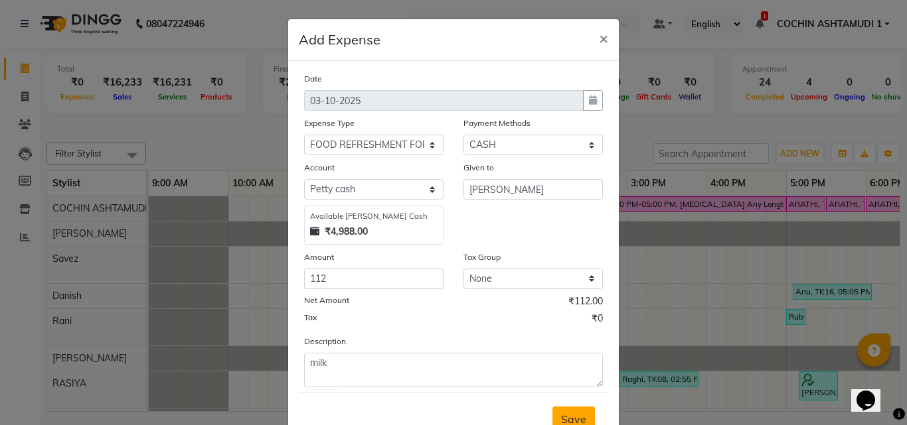
click at [573, 412] on button "Save" at bounding box center [573, 419] width 42 height 25
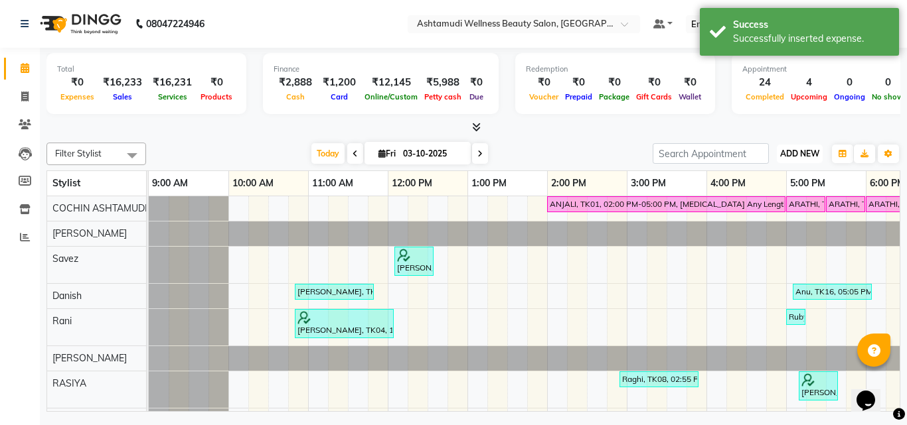
click at [789, 149] on span "ADD NEW" at bounding box center [799, 154] width 39 height 10
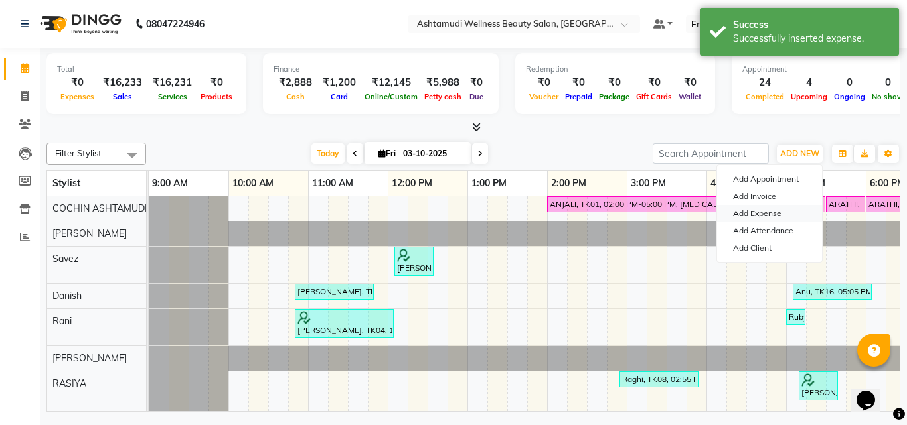
click at [756, 212] on link "Add Expense" at bounding box center [769, 213] width 105 height 17
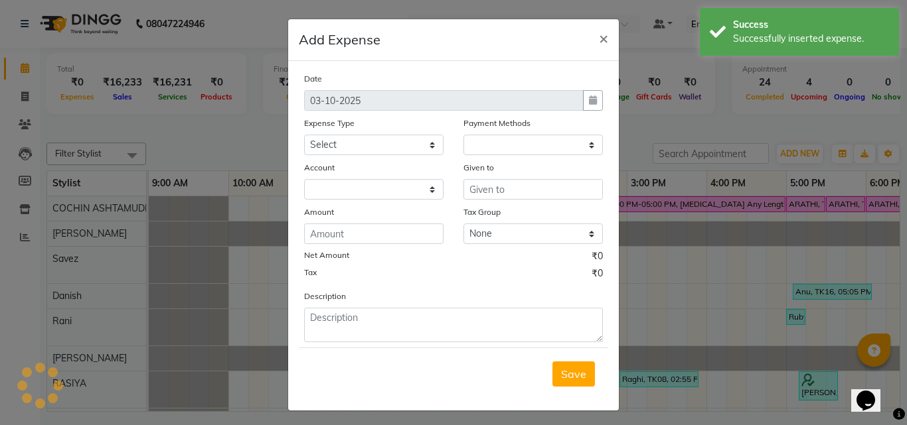
select select "1"
select select "3463"
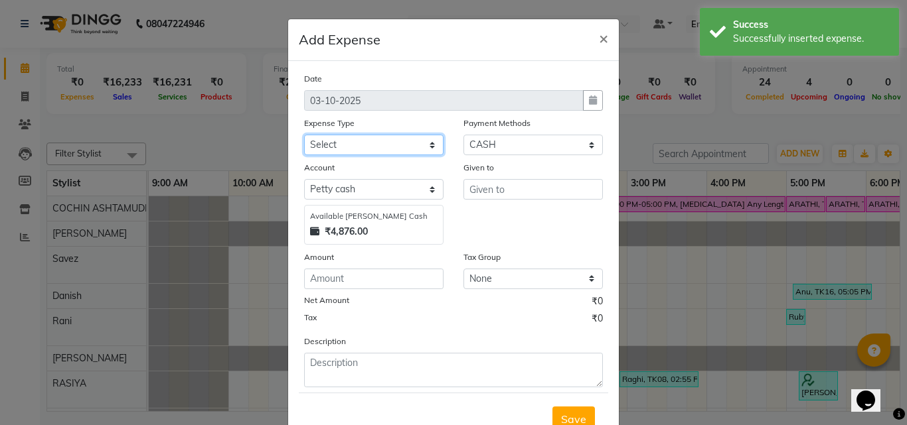
click at [366, 142] on select "Select ACCOMODATION EXPENSES ADVERTISEMENT SALES PROMOTIONAL EXPENSES Bonus BRI…" at bounding box center [373, 145] width 139 height 21
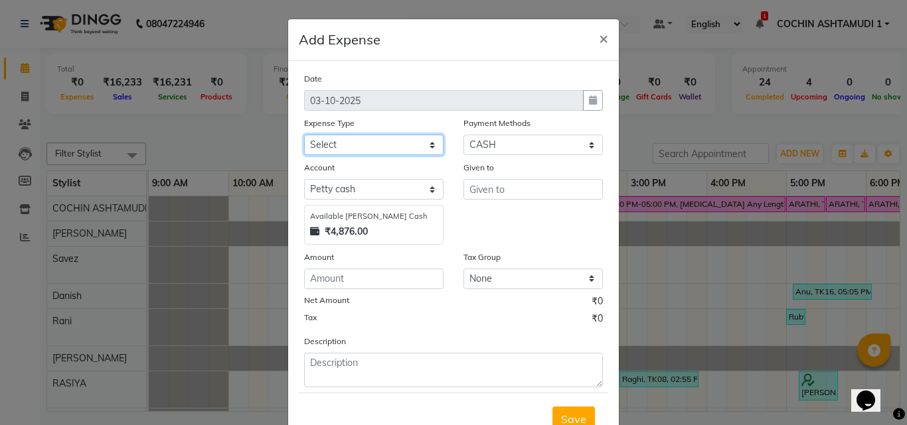
select select "6236"
click at [304, 135] on select "Select ACCOMODATION EXPENSES ADVERTISEMENT SALES PROMOTIONAL EXPENSES Bonus BRI…" at bounding box center [373, 145] width 139 height 21
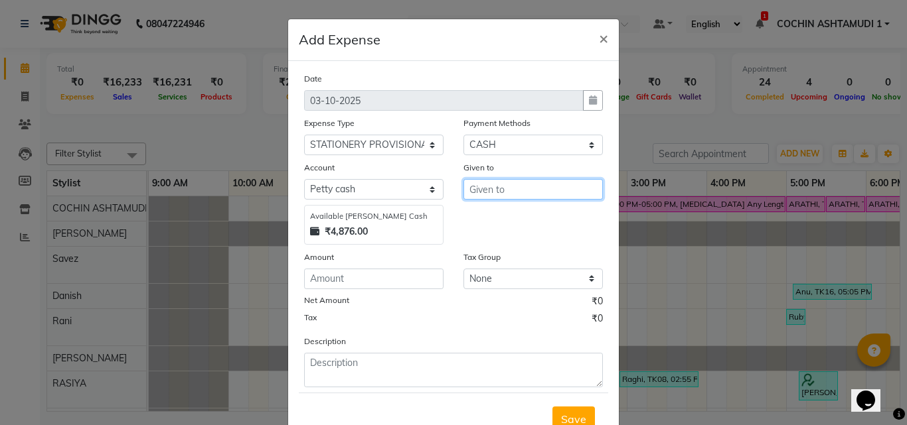
click at [492, 189] on input "text" at bounding box center [532, 189] width 139 height 21
type input "viji"
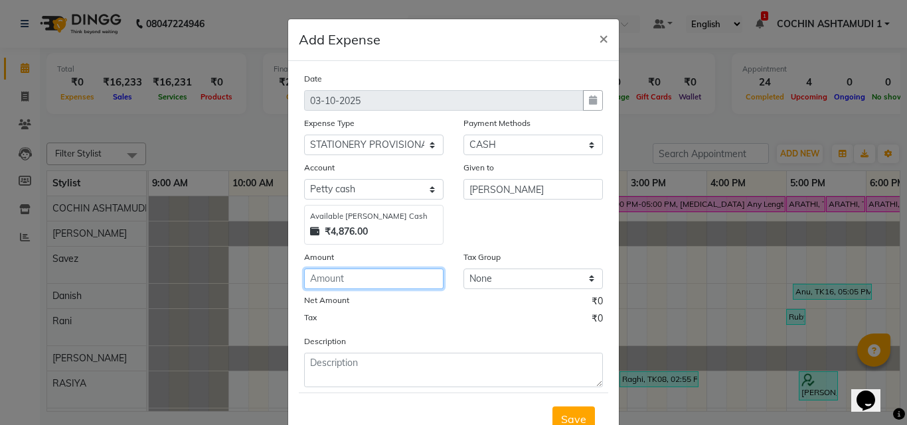
click at [344, 276] on input "number" at bounding box center [373, 279] width 139 height 21
type input "480"
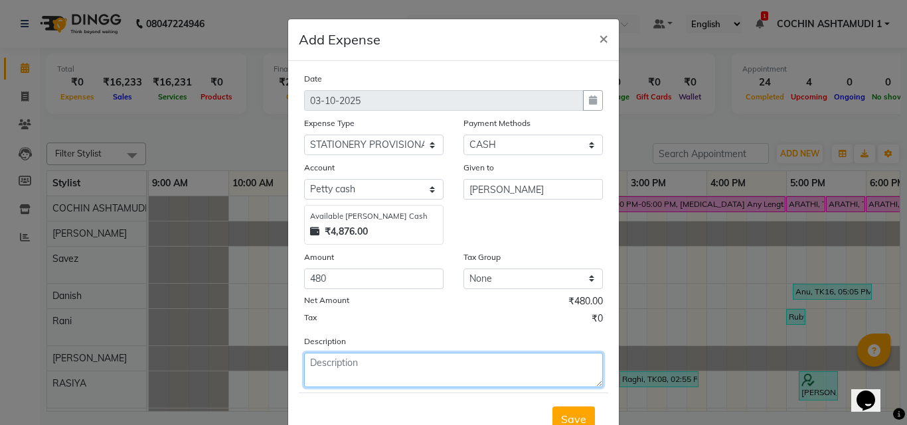
drag, startPoint x: 339, startPoint y: 367, endPoint x: 344, endPoint y: 362, distance: 7.1
click at [342, 367] on textarea at bounding box center [453, 370] width 299 height 35
type textarea "stationary"
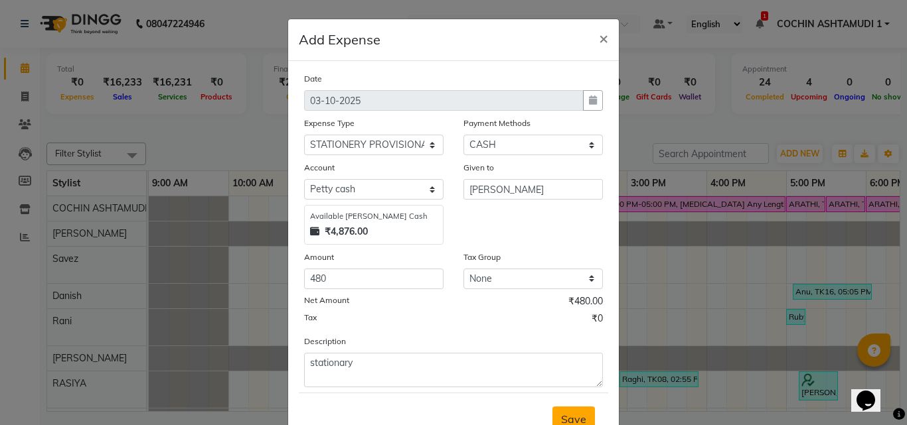
click at [569, 411] on button "Save" at bounding box center [573, 419] width 42 height 25
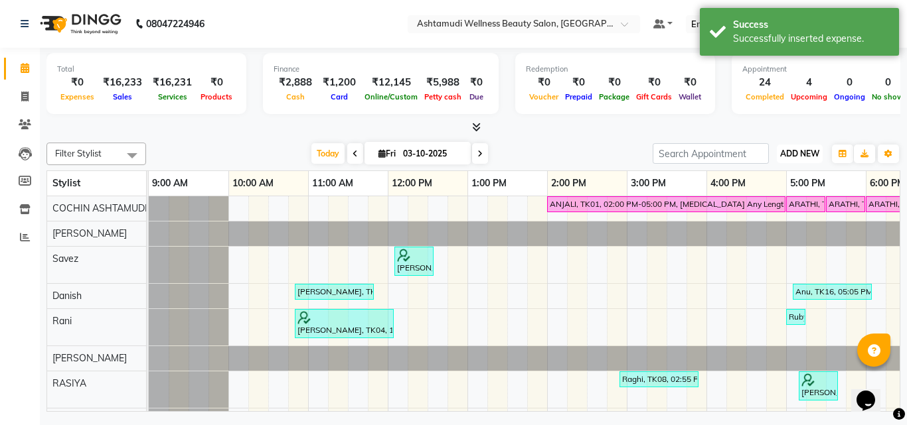
click at [798, 151] on span "ADD NEW" at bounding box center [799, 154] width 39 height 10
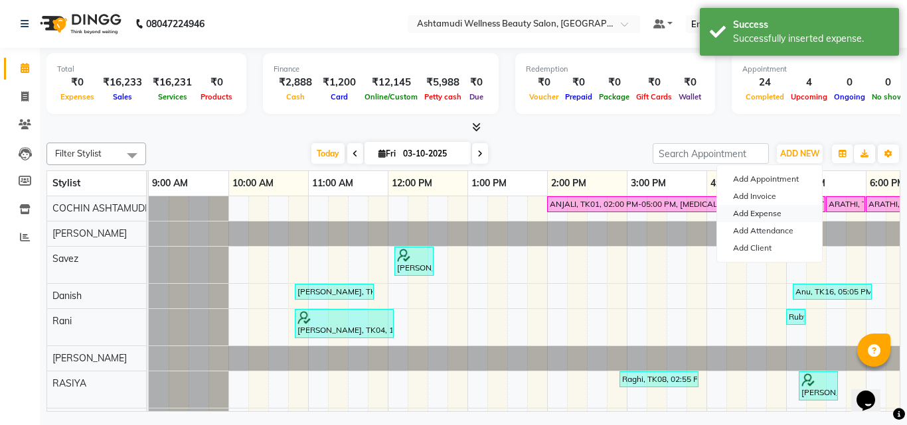
click at [758, 208] on link "Add Expense" at bounding box center [769, 213] width 105 height 17
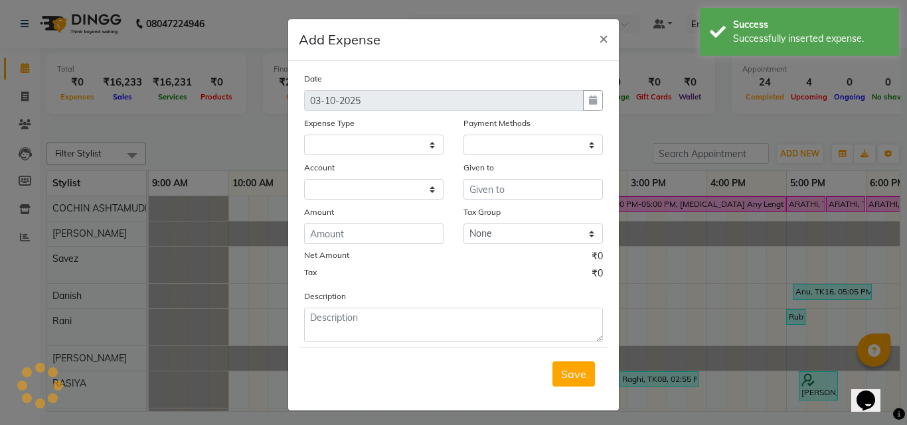
select select
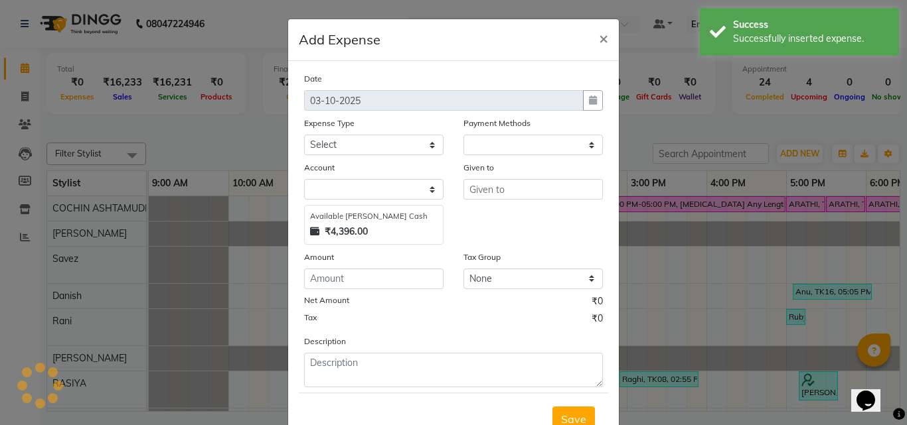
select select "1"
select select "3463"
click at [360, 143] on select "Select ACCOMODATION EXPENSES ADVERTISEMENT SALES PROMOTIONAL EXPENSES Bonus BRI…" at bounding box center [373, 145] width 139 height 21
select select "6180"
click at [360, 143] on select "Select ACCOMODATION EXPENSES ADVERTISEMENT SALES PROMOTIONAL EXPENSES Bonus BRI…" at bounding box center [373, 145] width 139 height 21
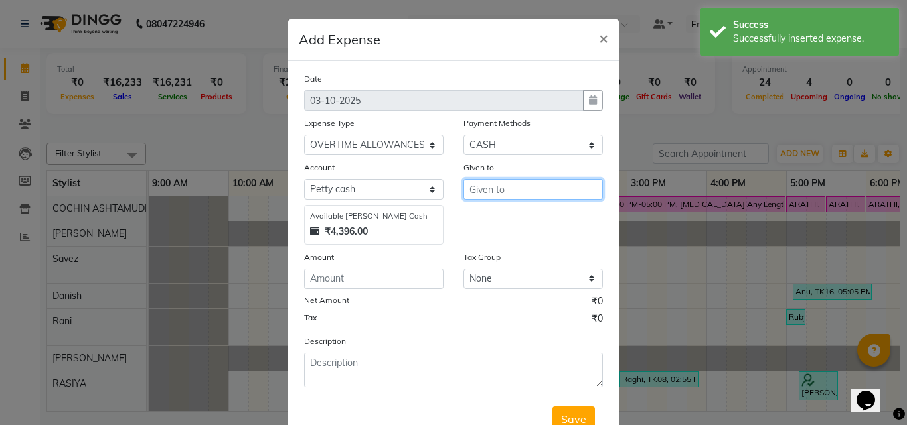
click at [511, 193] on input "text" at bounding box center [532, 189] width 139 height 21
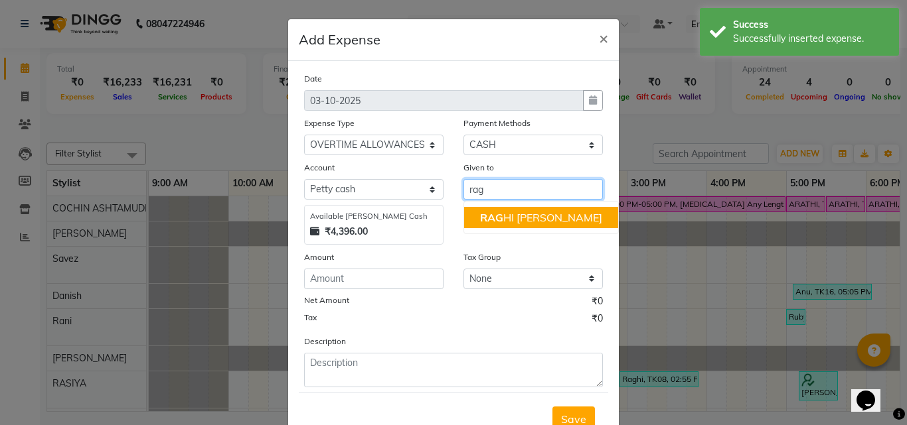
click at [506, 220] on ngb-highlight "RAG HI FERNANDEZ" at bounding box center [541, 217] width 122 height 13
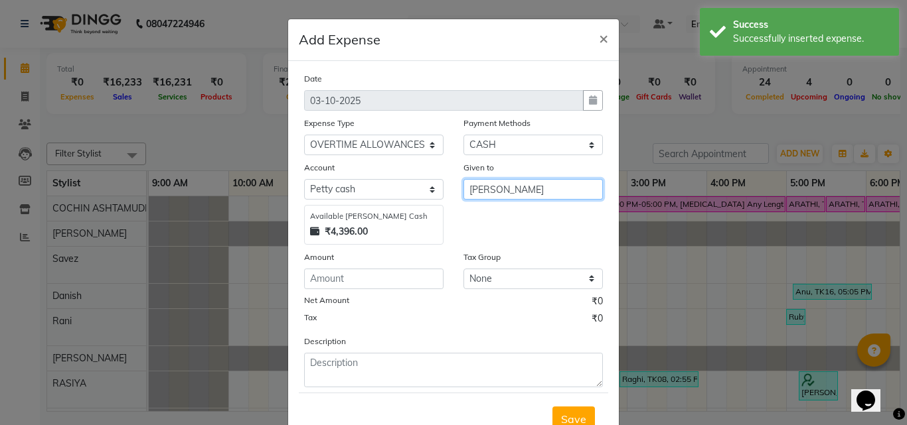
type input "[PERSON_NAME]"
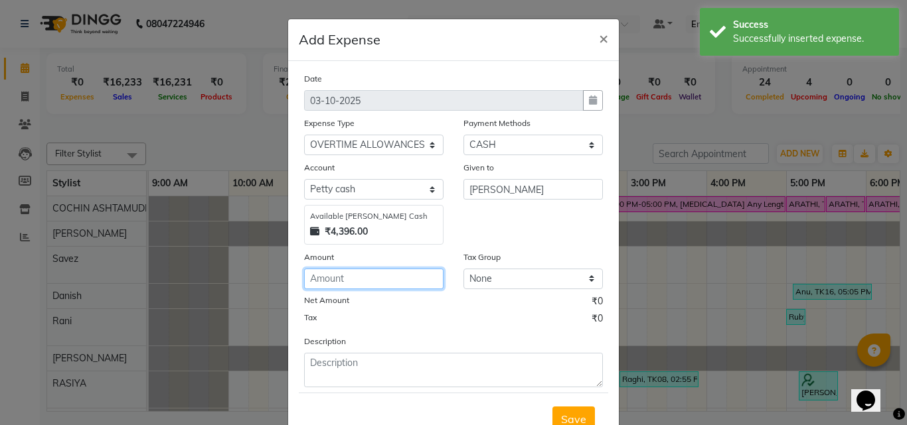
click at [332, 280] on input "number" at bounding box center [373, 279] width 139 height 21
type input "150"
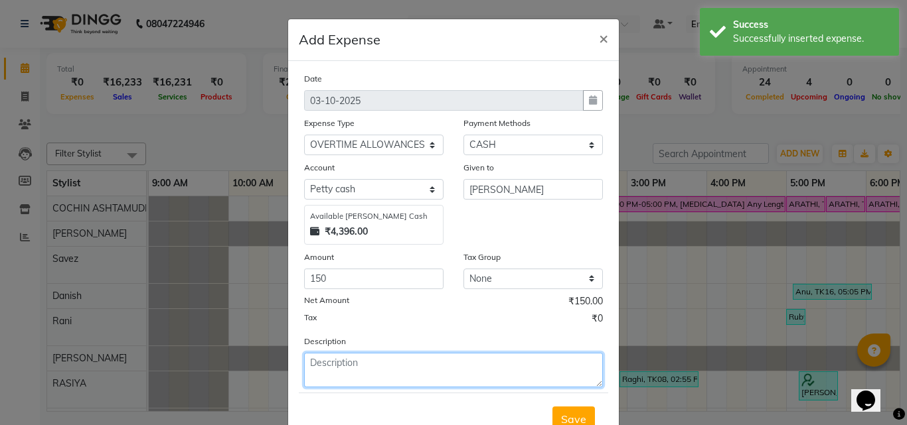
click at [311, 366] on textarea at bounding box center [453, 370] width 299 height 35
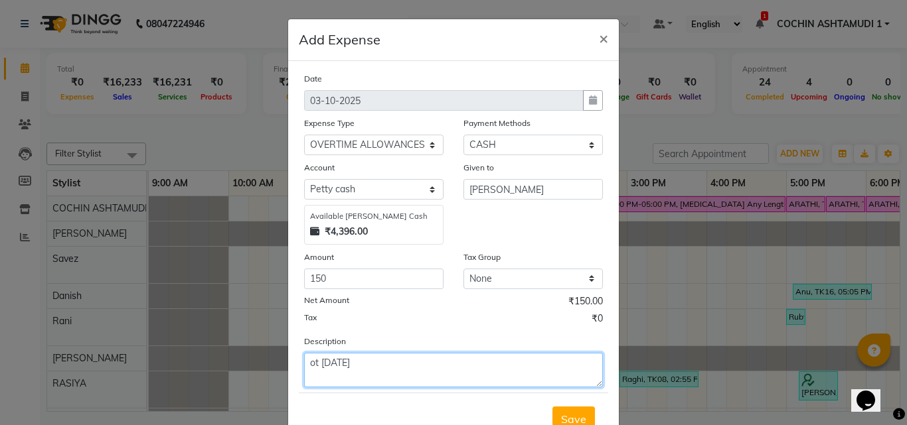
click at [340, 363] on textarea "ot 02-09-2025" at bounding box center [453, 370] width 299 height 35
type textarea "ot 02-10-2025"
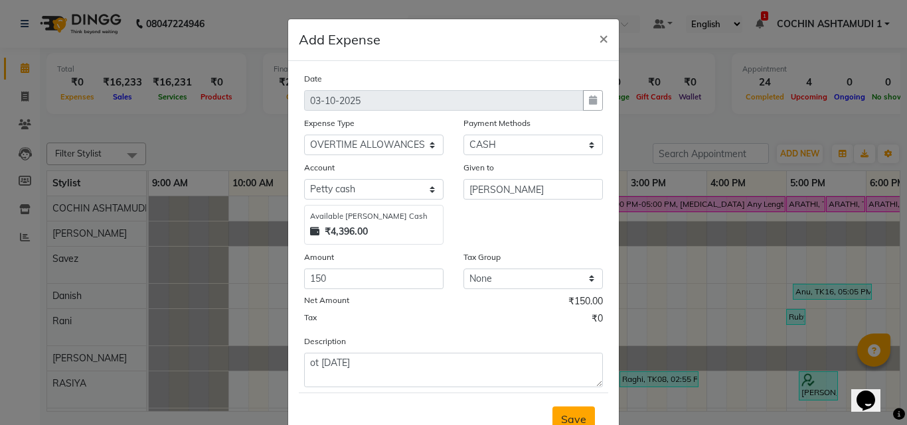
click at [558, 410] on button "Save" at bounding box center [573, 419] width 42 height 25
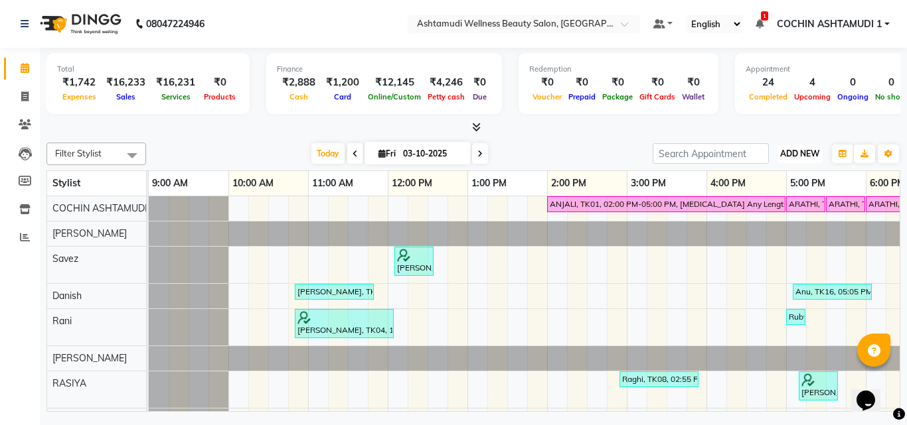
click at [808, 149] on span "ADD NEW" at bounding box center [799, 154] width 39 height 10
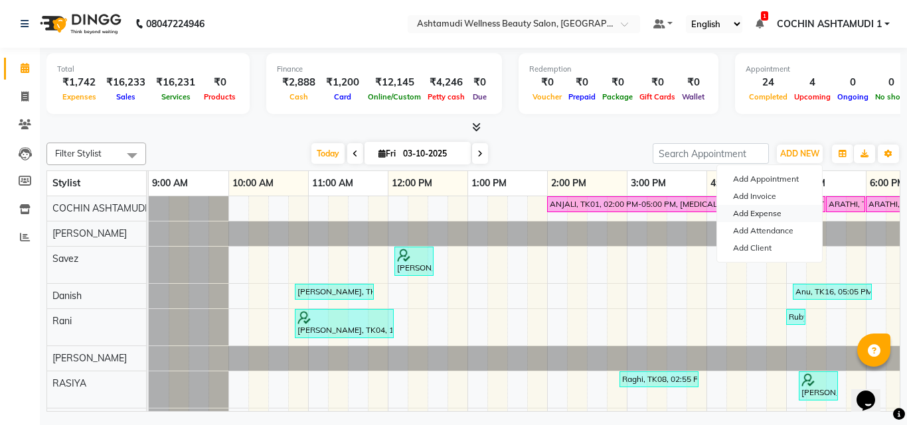
click at [769, 216] on link "Add Expense" at bounding box center [769, 213] width 105 height 17
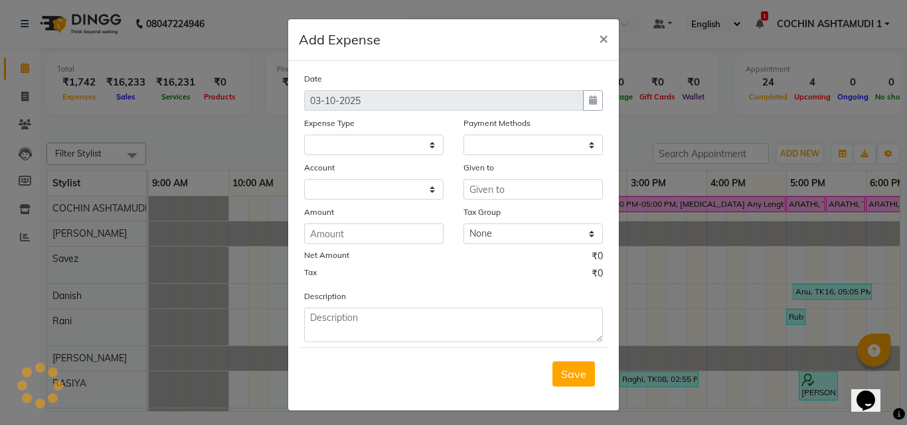
select select
select select "1"
select select "3463"
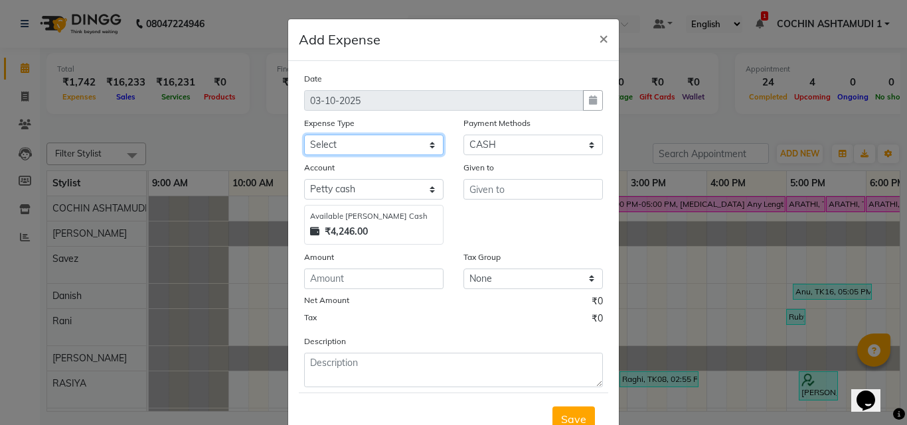
click at [366, 142] on select "Select ACCOMODATION EXPENSES ADVERTISEMENT SALES PROMOTIONAL EXPENSES Bonus BRI…" at bounding box center [373, 145] width 139 height 21
select select "6170"
click at [304, 135] on select "Select ACCOMODATION EXPENSES ADVERTISEMENT SALES PROMOTIONAL EXPENSES Bonus BRI…" at bounding box center [373, 145] width 139 height 21
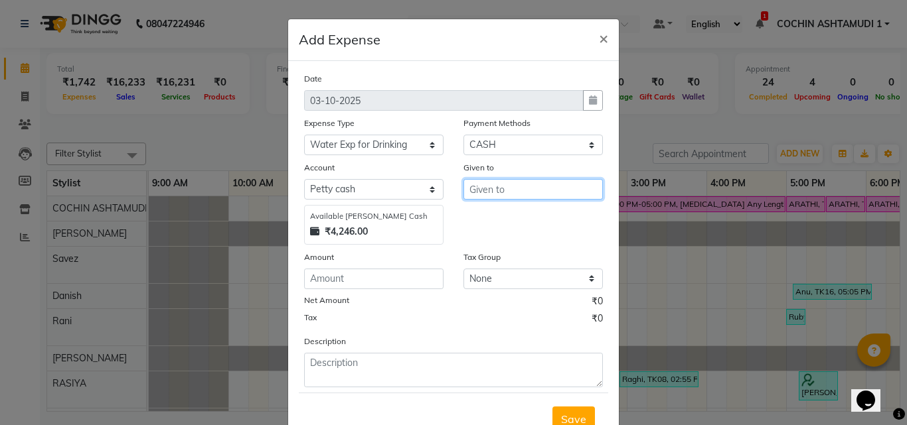
click at [472, 194] on input "text" at bounding box center [532, 189] width 139 height 21
click at [479, 192] on input "cmm agency" at bounding box center [532, 189] width 139 height 21
type input "cmm agency"
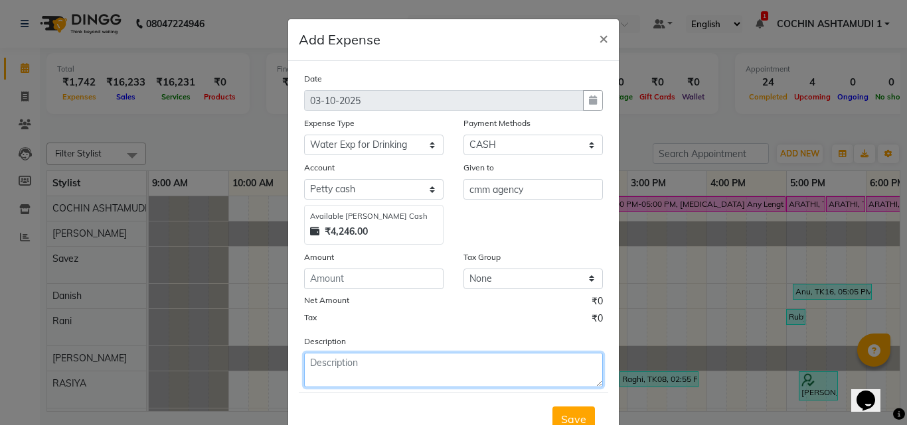
click at [392, 377] on textarea at bounding box center [453, 370] width 299 height 35
paste textarea "cmm agency"
type textarea "cmm agency"
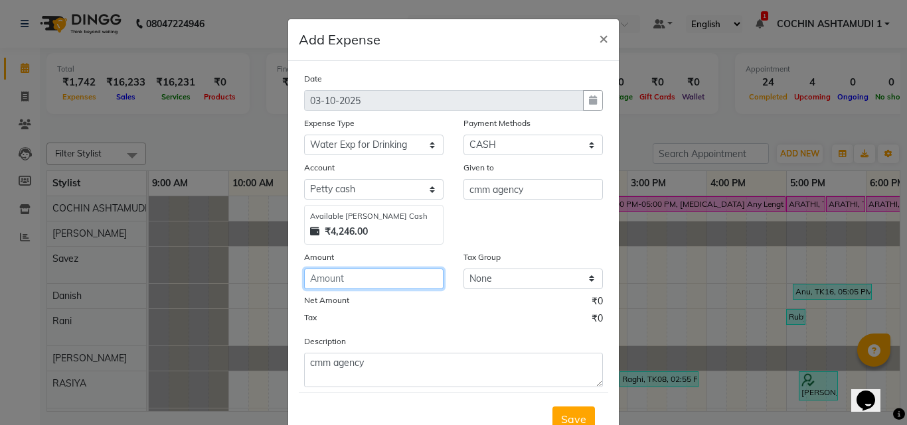
click at [348, 278] on input "number" at bounding box center [373, 279] width 139 height 21
type input "180"
click at [573, 416] on span "Save" at bounding box center [573, 419] width 25 height 13
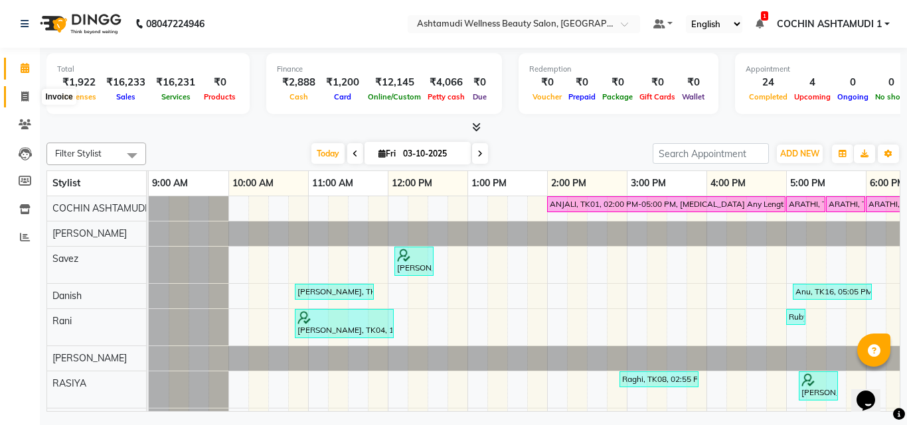
click at [25, 96] on icon at bounding box center [24, 97] width 7 height 10
select select "service"
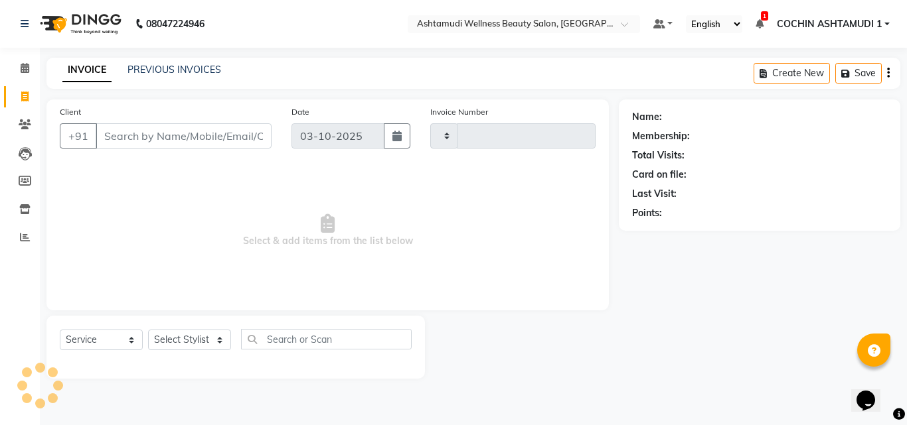
type input "5608"
select select "4632"
click at [112, 131] on input "Client" at bounding box center [184, 135] width 176 height 25
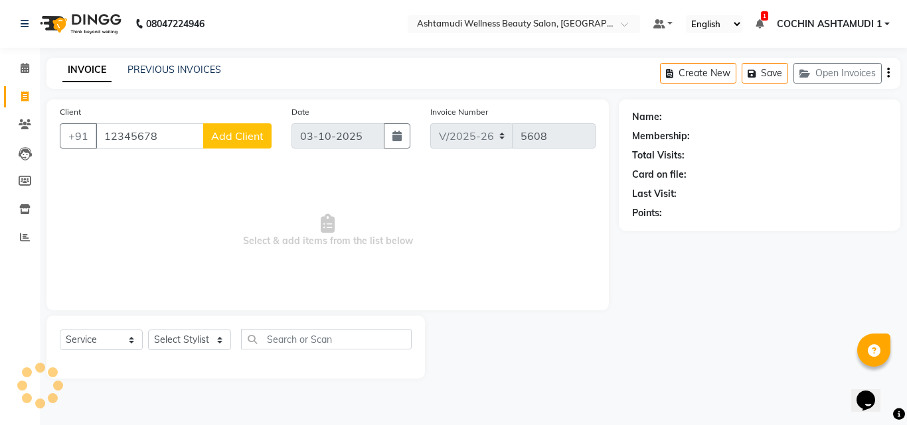
type input "12345678"
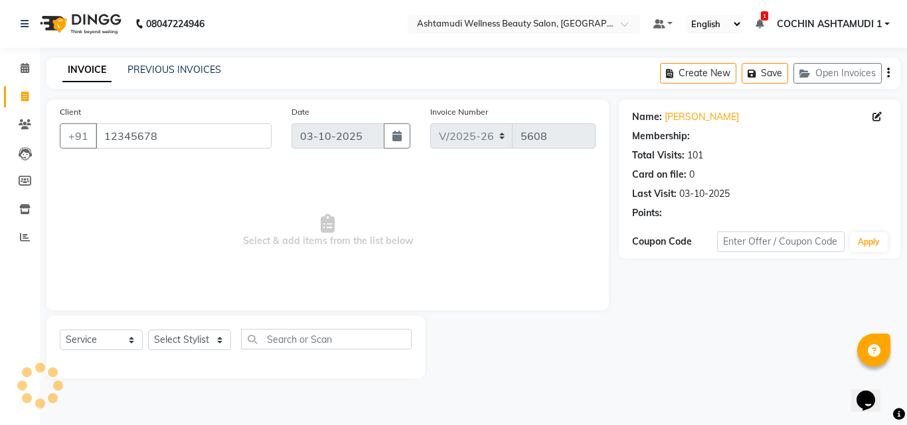
select select "1: Object"
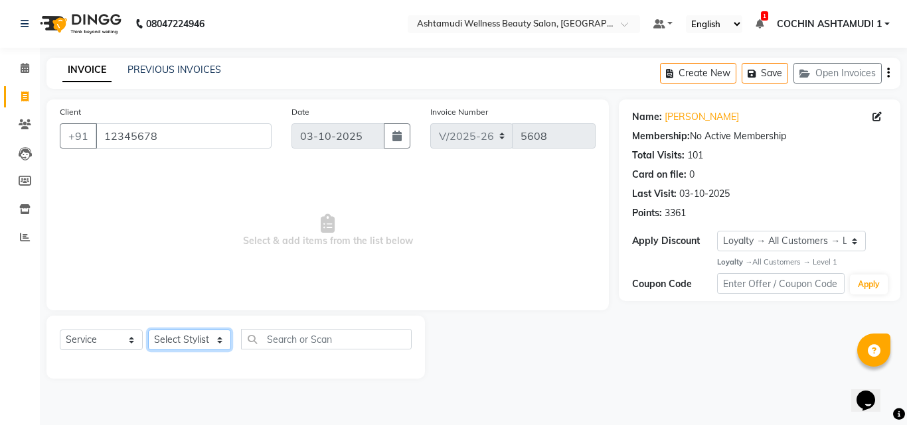
click at [190, 340] on select "Select Stylist [PERSON_NAME](URAJ) [PERSON_NAME] COCHIN ASHTAMUDI Danish Fousiy…" at bounding box center [189, 340] width 83 height 21
select select "88228"
click at [148, 330] on select "Select Stylist [PERSON_NAME](URAJ) [PERSON_NAME] COCHIN ASHTAMUDI Danish Fousiy…" at bounding box center [189, 340] width 83 height 21
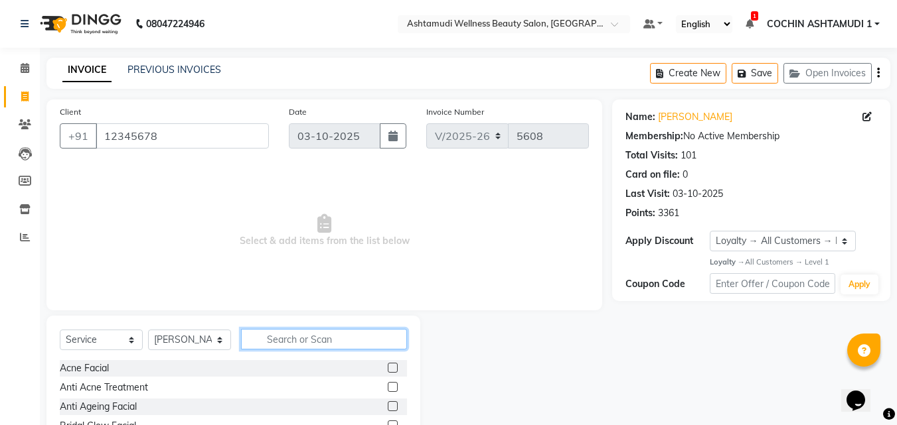
click at [279, 339] on input "text" at bounding box center [324, 339] width 166 height 21
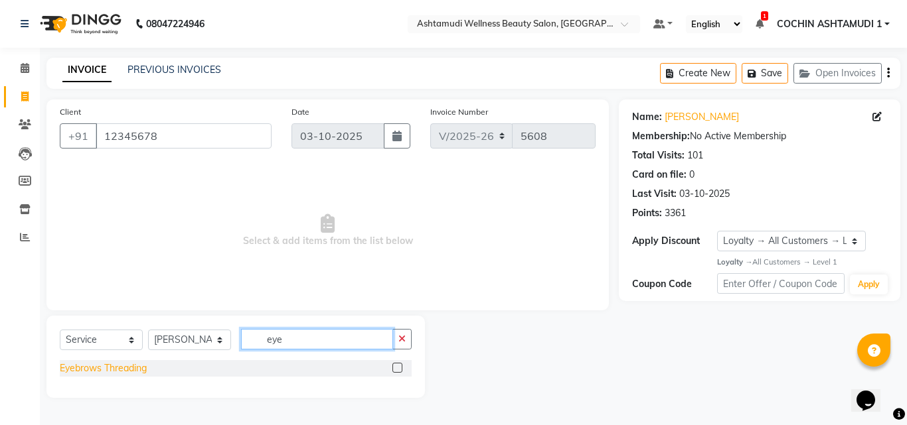
type input "eye"
click at [139, 373] on div "Eyebrows Threading" at bounding box center [103, 369] width 87 height 14
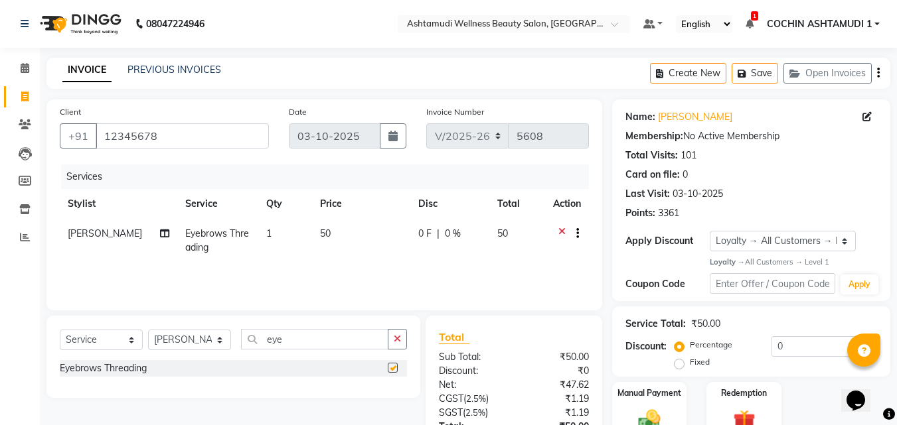
checkbox input "false"
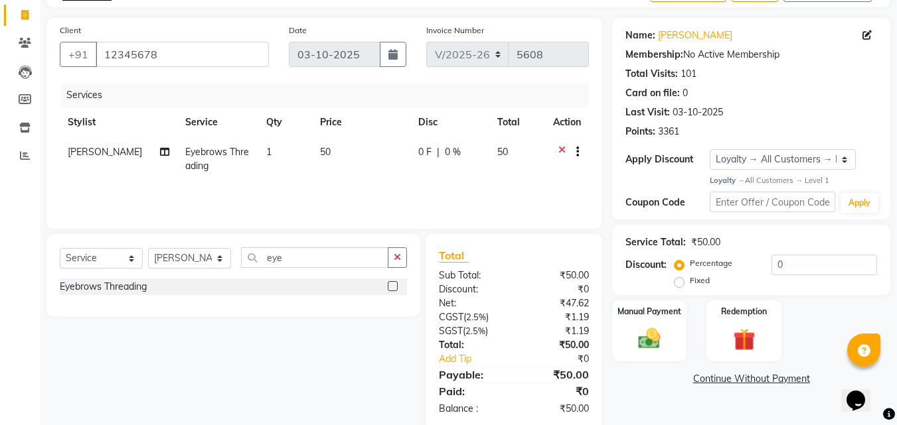
scroll to position [106, 0]
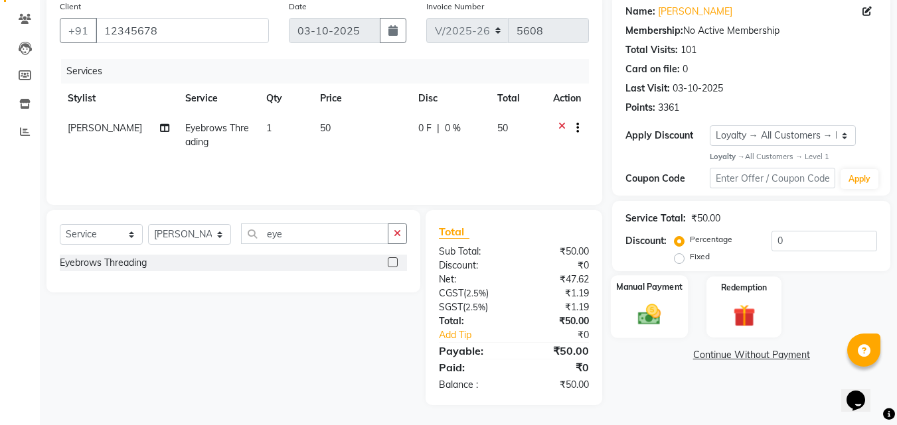
click at [631, 306] on img at bounding box center [649, 315] width 37 height 27
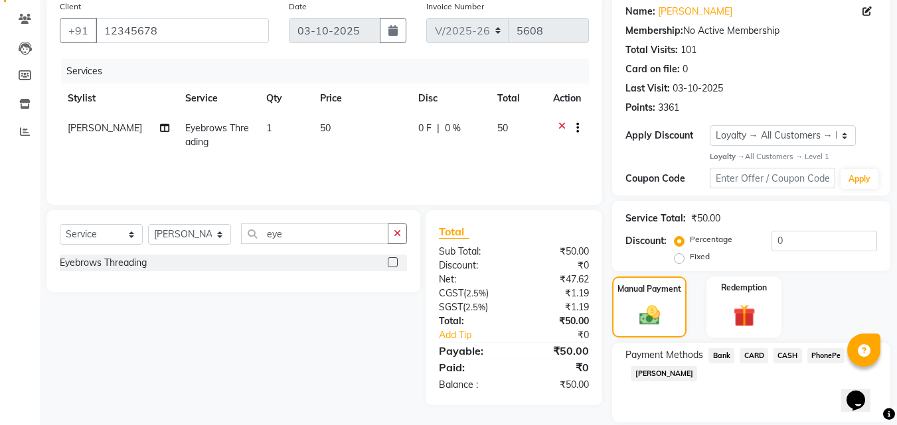
click at [812, 359] on span "PhonePe" at bounding box center [826, 355] width 38 height 15
drag, startPoint x: 749, startPoint y: 417, endPoint x: 762, endPoint y: 398, distance: 23.0
click at [749, 417] on input "Note:" at bounding box center [796, 422] width 161 height 21
type input "[PERSON_NAME]"
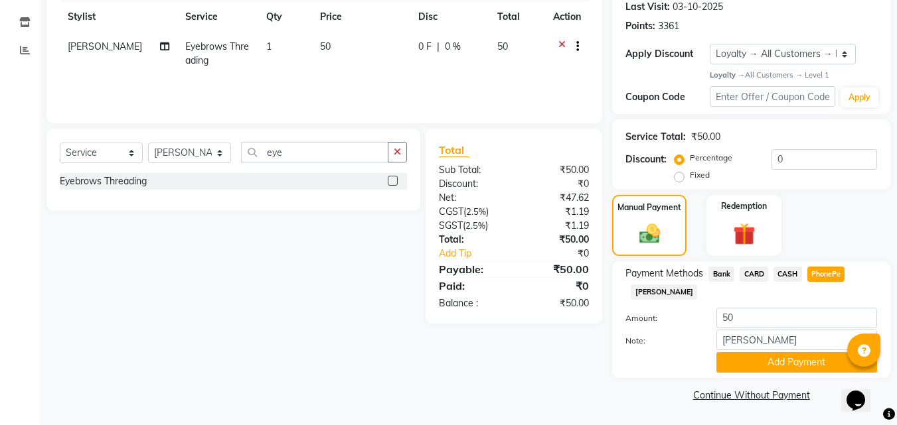
click at [769, 368] on button "Add Payment" at bounding box center [796, 362] width 161 height 21
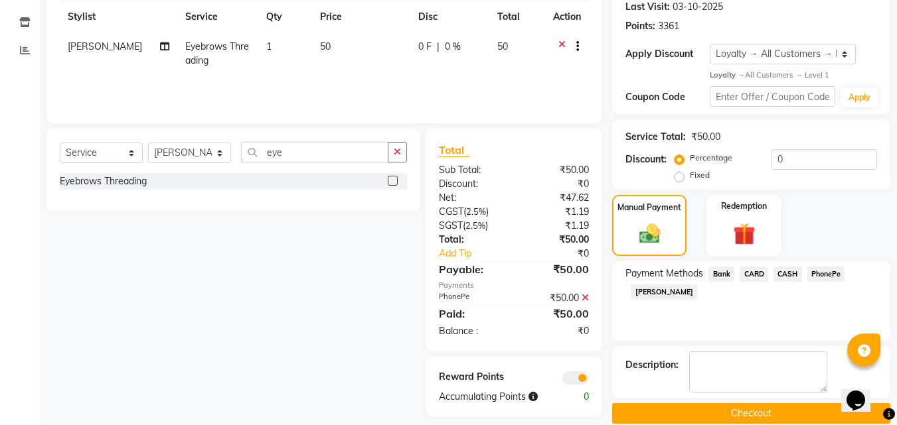
scroll to position [206, 0]
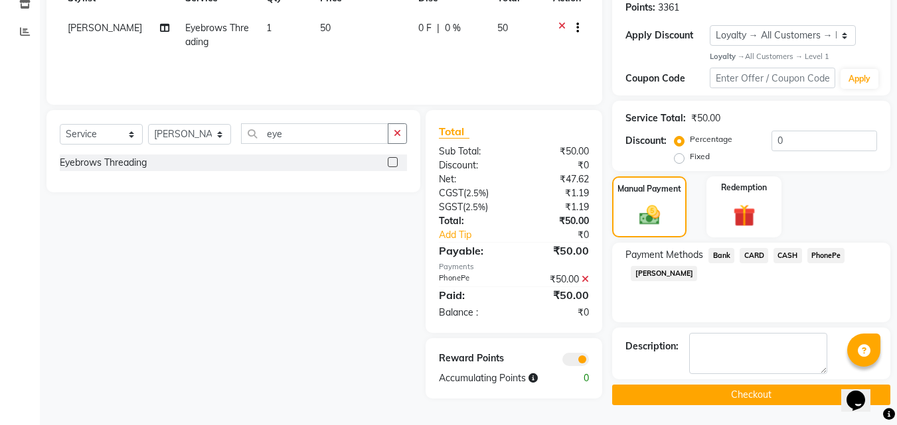
click at [752, 399] on button "Checkout" at bounding box center [751, 395] width 278 height 21
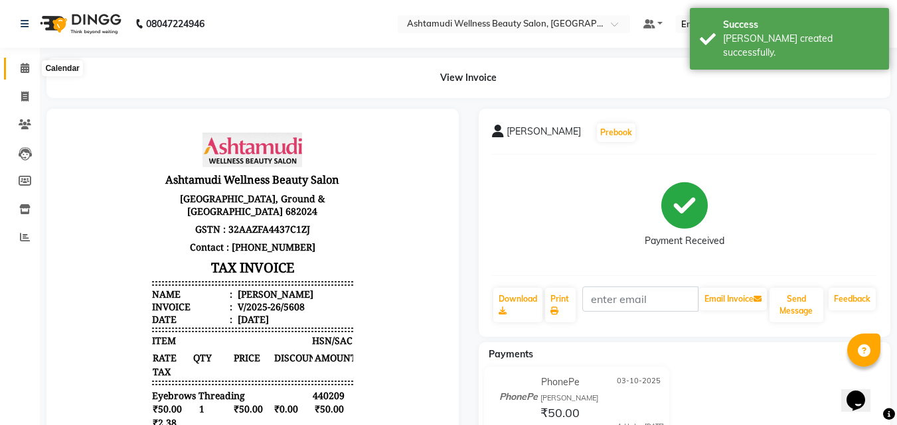
click at [25, 71] on icon at bounding box center [25, 68] width 9 height 10
